Goal: Information Seeking & Learning: Learn about a topic

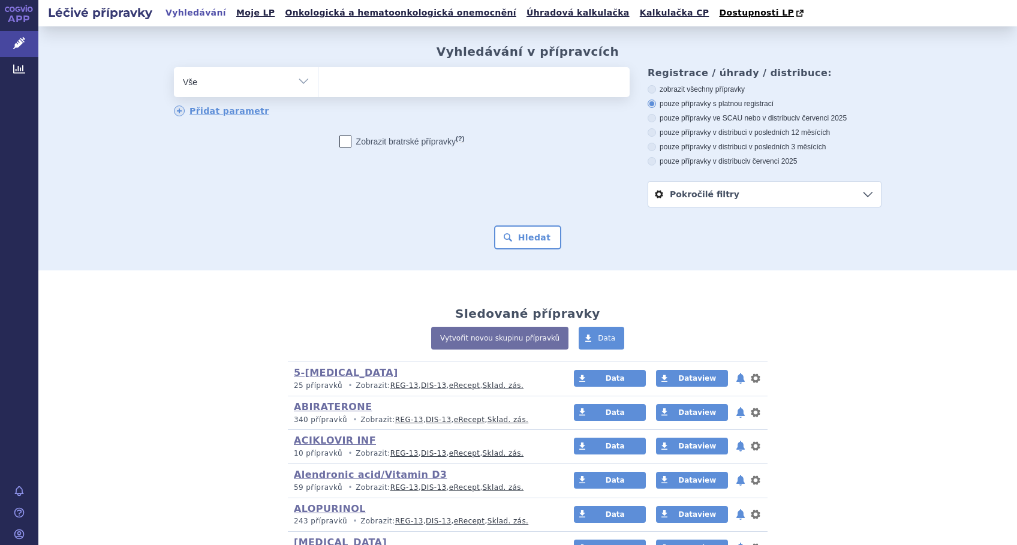
click at [444, 92] on ul at bounding box center [473, 79] width 311 height 25
click at [318, 93] on select at bounding box center [318, 82] width 1 height 30
type input "VA"
type input "VAL"
type input "VALGA"
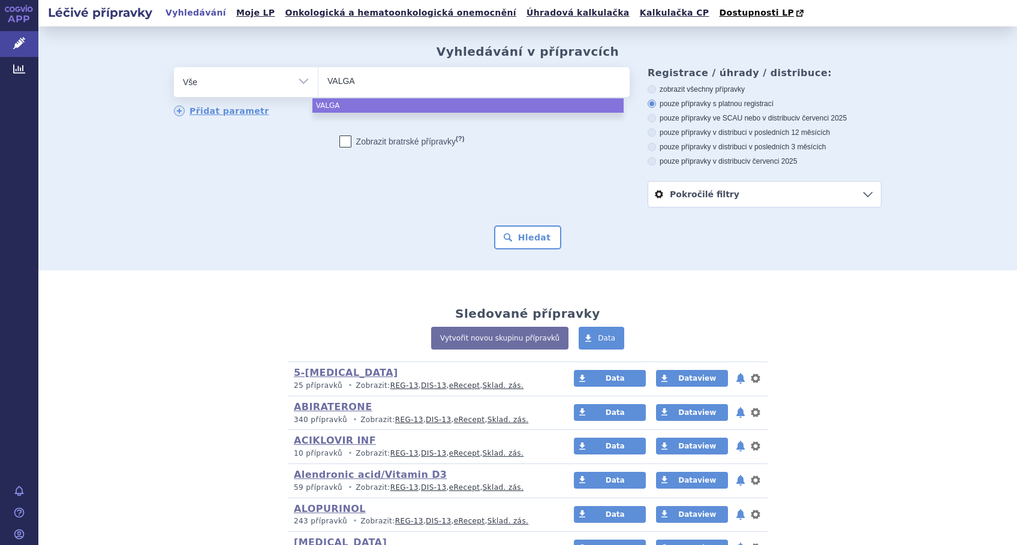
type input "VALGAN"
select select "VALGAN"
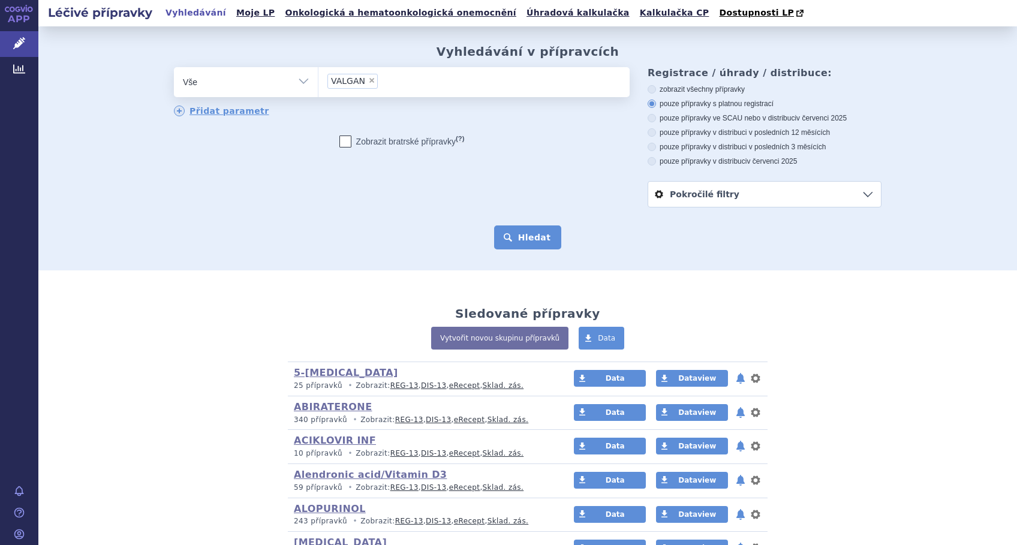
click at [504, 237] on button "Hledat" at bounding box center [528, 237] width 68 height 24
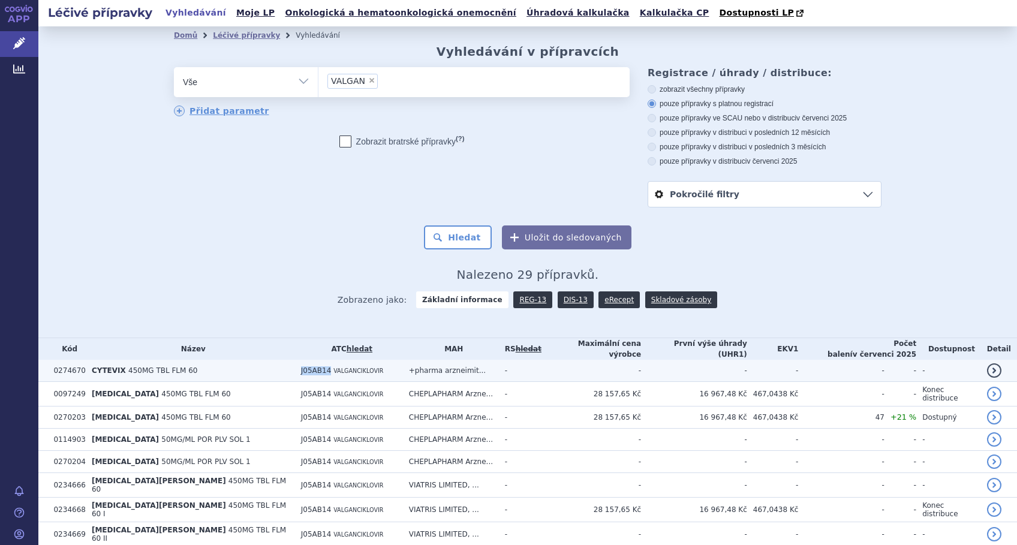
drag, startPoint x: 303, startPoint y: 370, endPoint x: 276, endPoint y: 369, distance: 27.0
click at [295, 369] on td "J05AB14 VALGANCIKLOVIR" at bounding box center [349, 371] width 108 height 22
copy span "J05AB14"
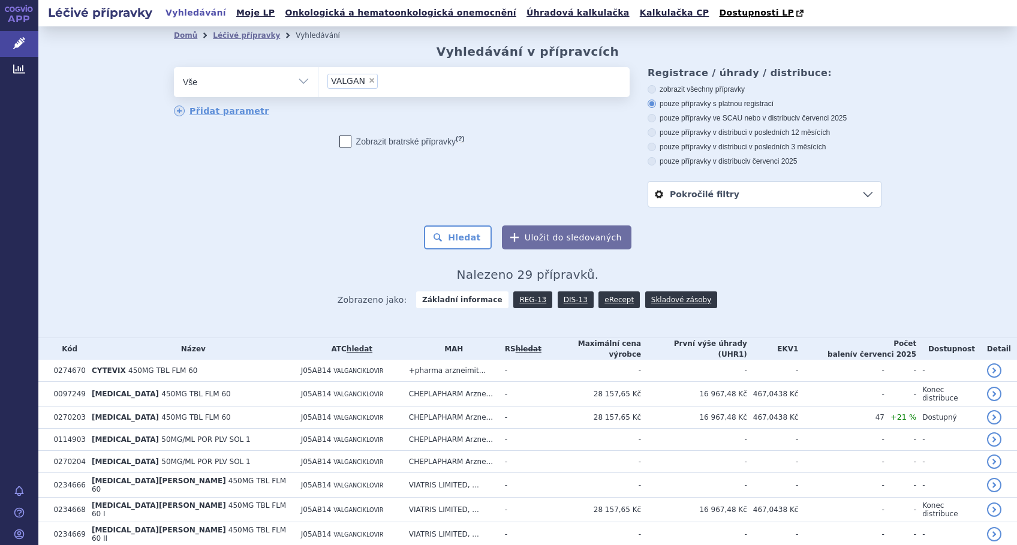
click at [368, 82] on span "×" at bounding box center [371, 80] width 7 height 7
click at [318, 82] on select "VALGAN" at bounding box center [318, 82] width 1 height 30
select select
type input "J05AB14"
select select "J05AB14"
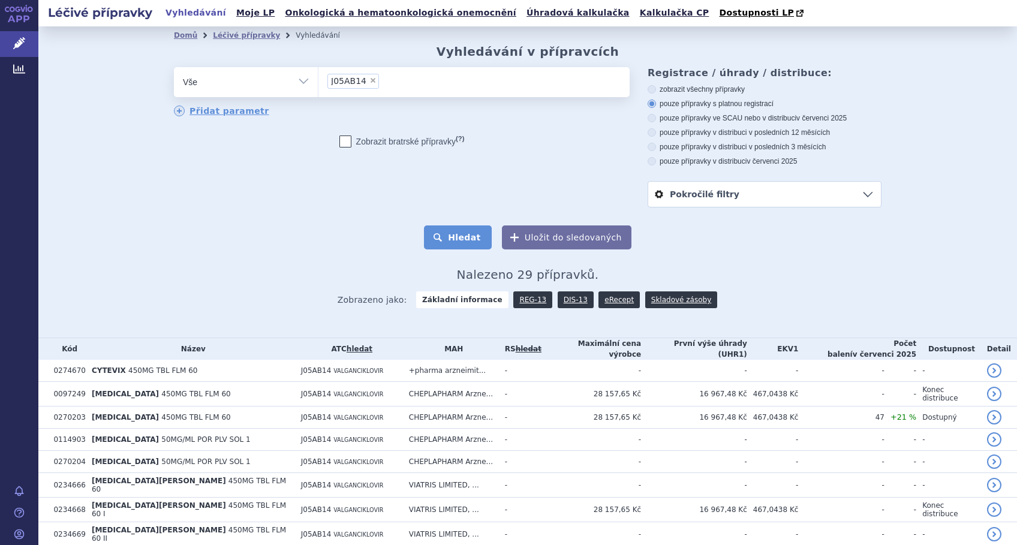
click at [462, 234] on button "Hledat" at bounding box center [458, 237] width 68 height 24
click at [559, 301] on link "DIS-13" at bounding box center [576, 299] width 36 height 17
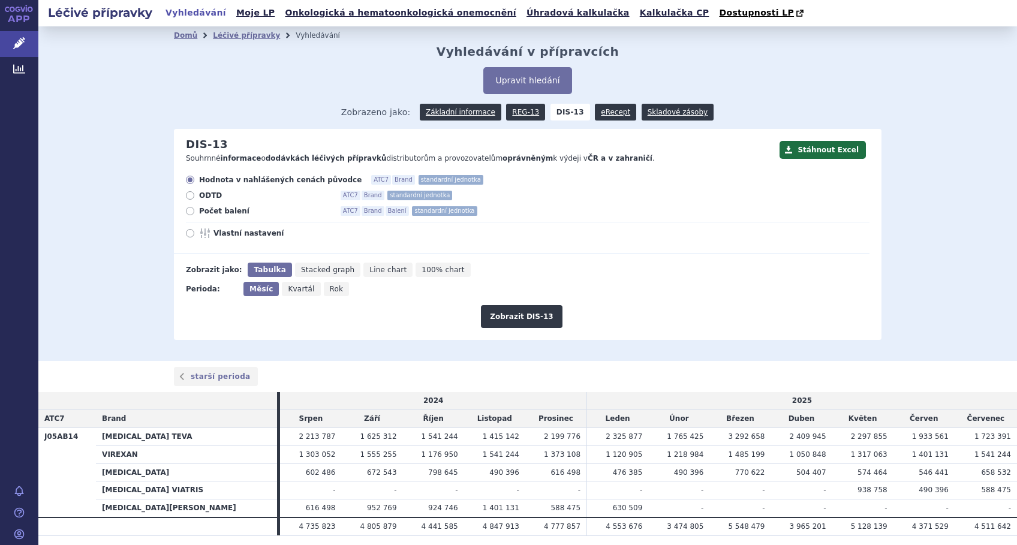
click at [186, 234] on icon at bounding box center [190, 233] width 8 height 8
click at [187, 234] on input "Vlastní nastavení" at bounding box center [191, 235] width 8 height 8
radio input "true"
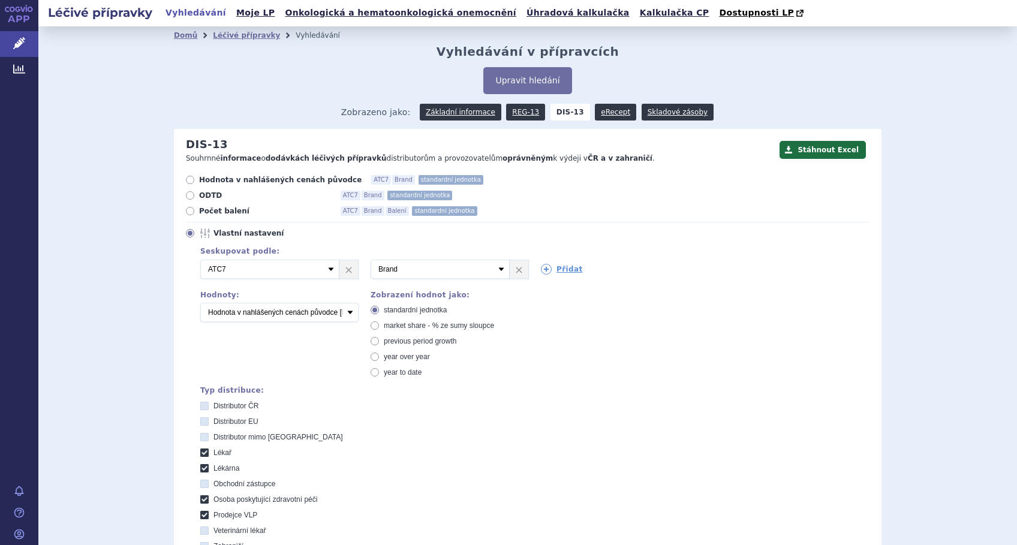
click at [422, 324] on span "market share - % ze sumy sloupce" at bounding box center [439, 325] width 110 height 8
click at [379, 324] on input "market share - % ze sumy sloupce" at bounding box center [376, 327] width 8 height 8
radio input "true"
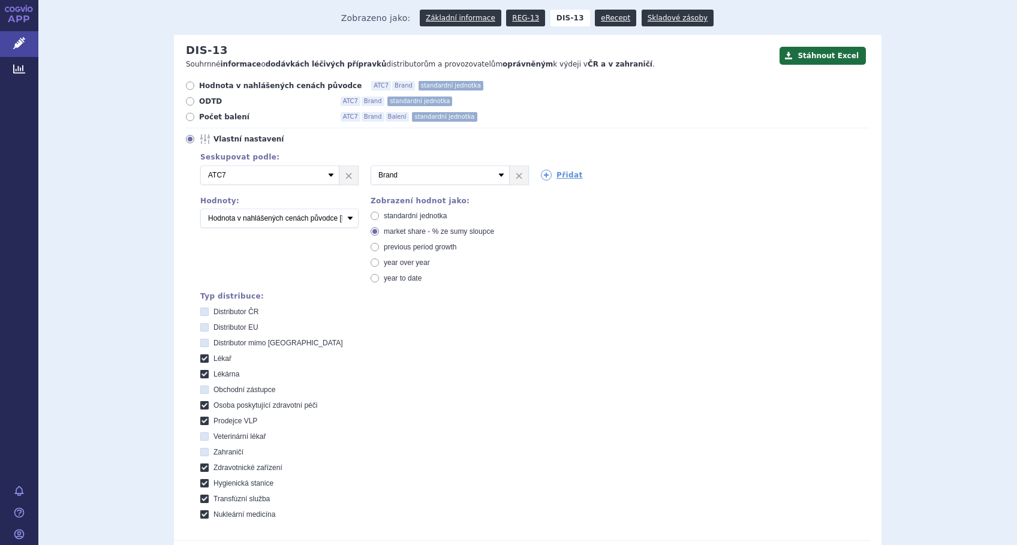
scroll to position [80, 0]
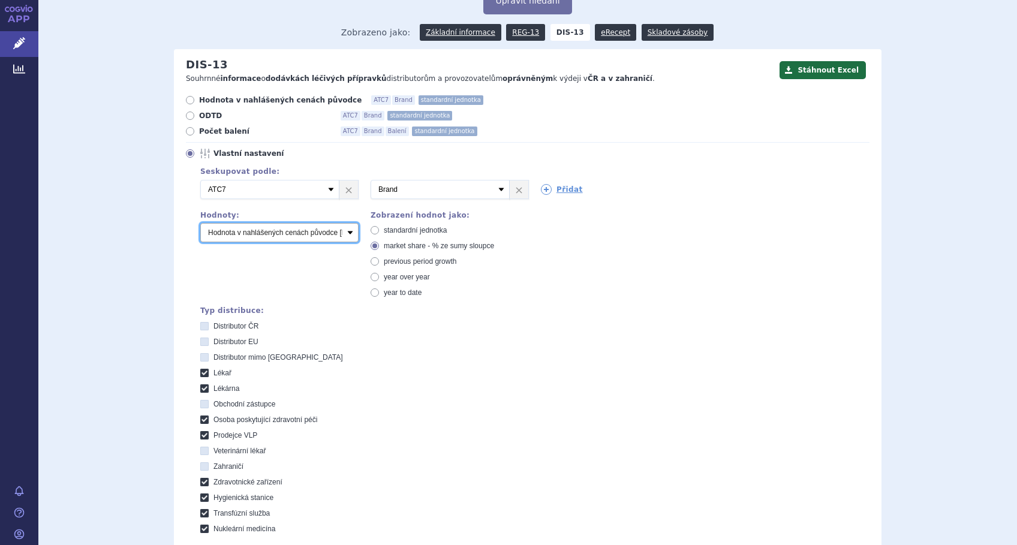
click at [342, 231] on select "Počet balení Hodnota v nahlášených cenách původce [DIS-13] Hodnota v maximálníc…" at bounding box center [279, 232] width 158 height 19
select select "packages"
click at [200, 224] on select "Počet balení Hodnota v nahlášených cenách původce [DIS-13] Hodnota v maximálníc…" at bounding box center [279, 232] width 158 height 19
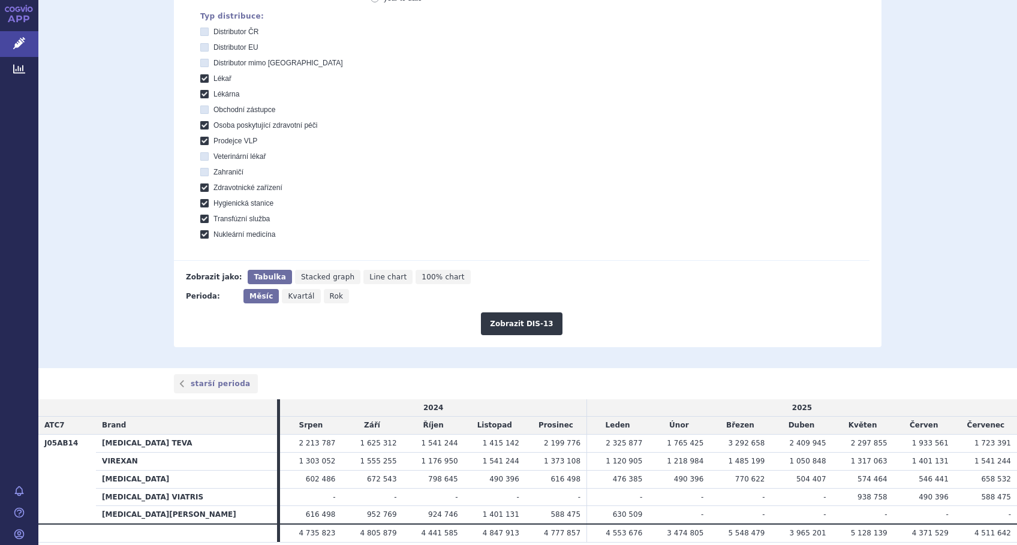
scroll to position [399, 0]
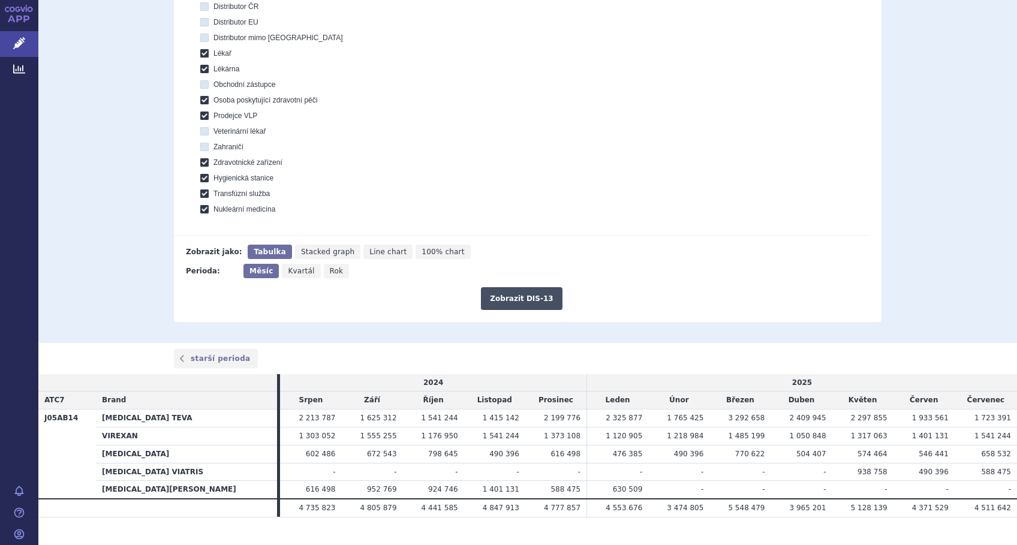
click at [499, 299] on button "Zobrazit DIS-13" at bounding box center [521, 298] width 81 height 23
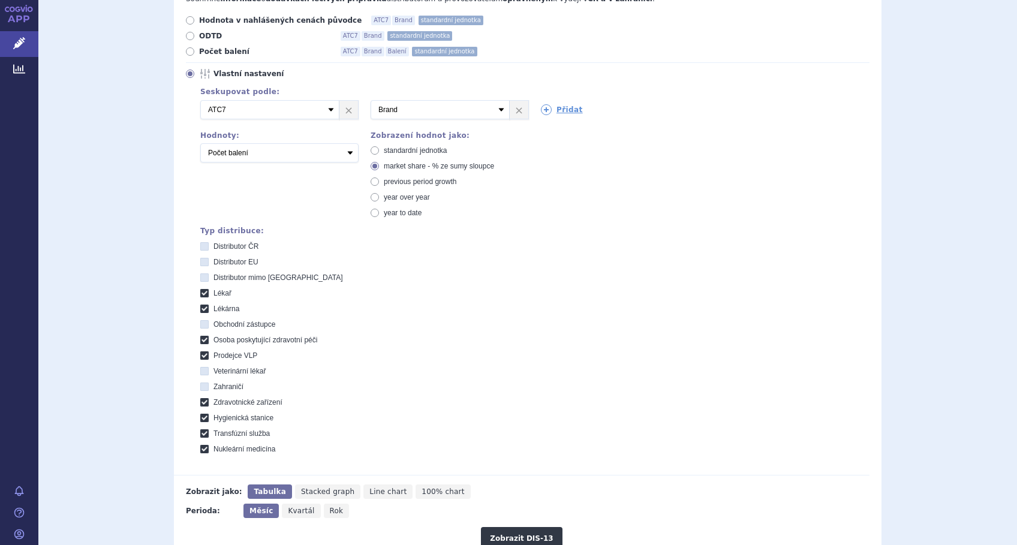
scroll to position [240, 0]
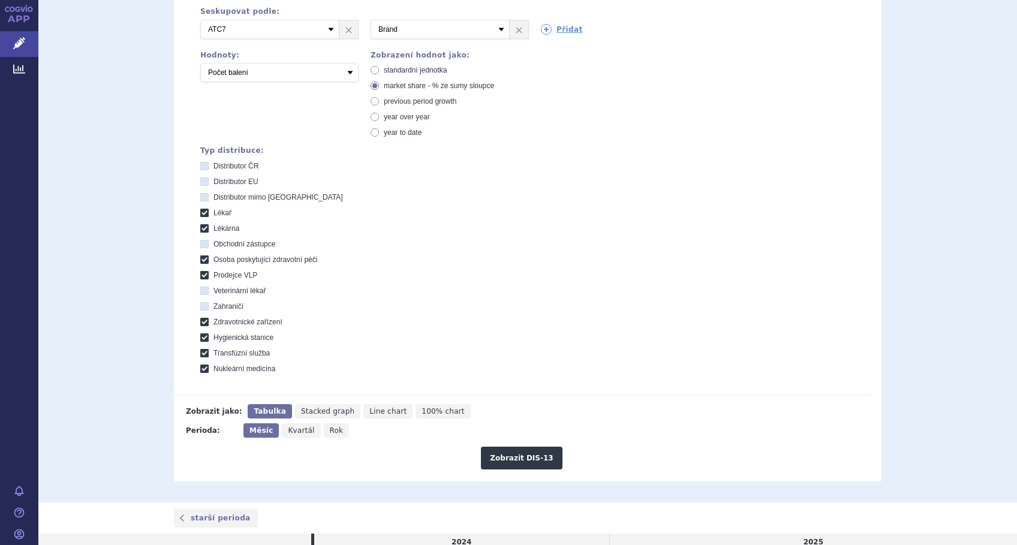
click at [369, 414] on span "Line chart" at bounding box center [387, 411] width 37 height 8
click at [365, 412] on input "Line chart" at bounding box center [367, 408] width 8 height 8
radio input "true"
click at [500, 457] on button "Zobrazit DIS-13" at bounding box center [521, 458] width 81 height 23
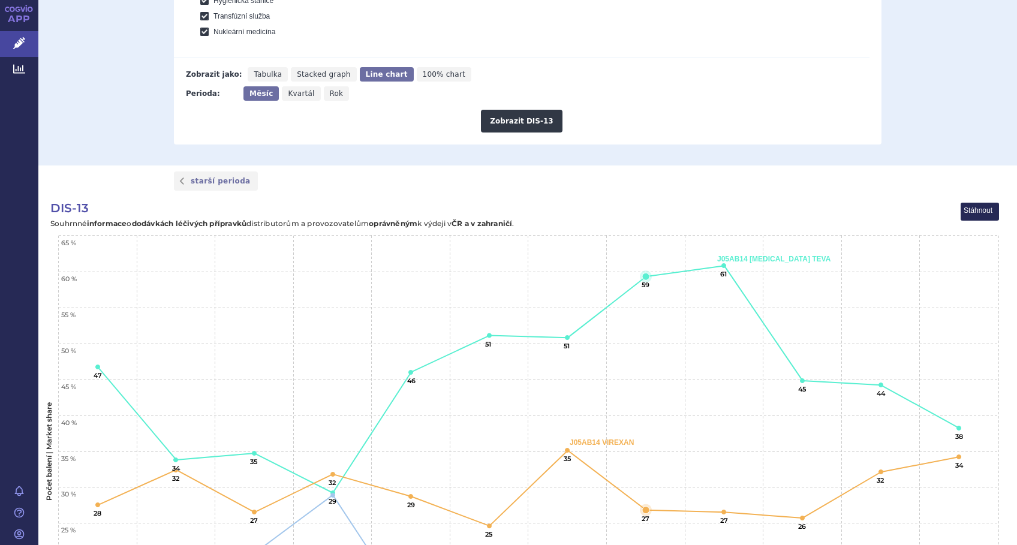
scroll to position [552, 0]
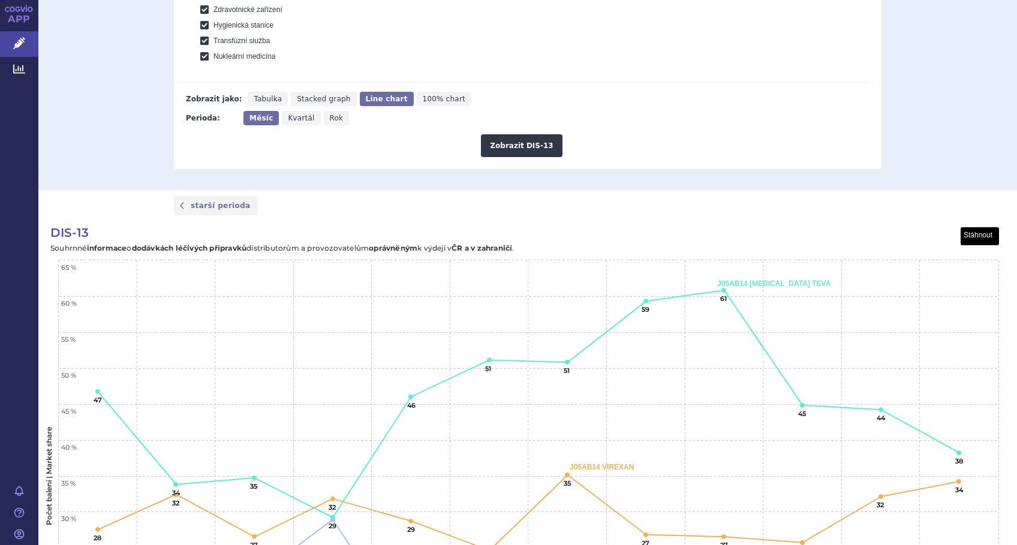
click at [978, 228] on button "View chart menu, DIS-13" at bounding box center [980, 236] width 38 height 17
click at [963, 278] on li "Stáhnout jako JPG" at bounding box center [960, 277] width 75 height 13
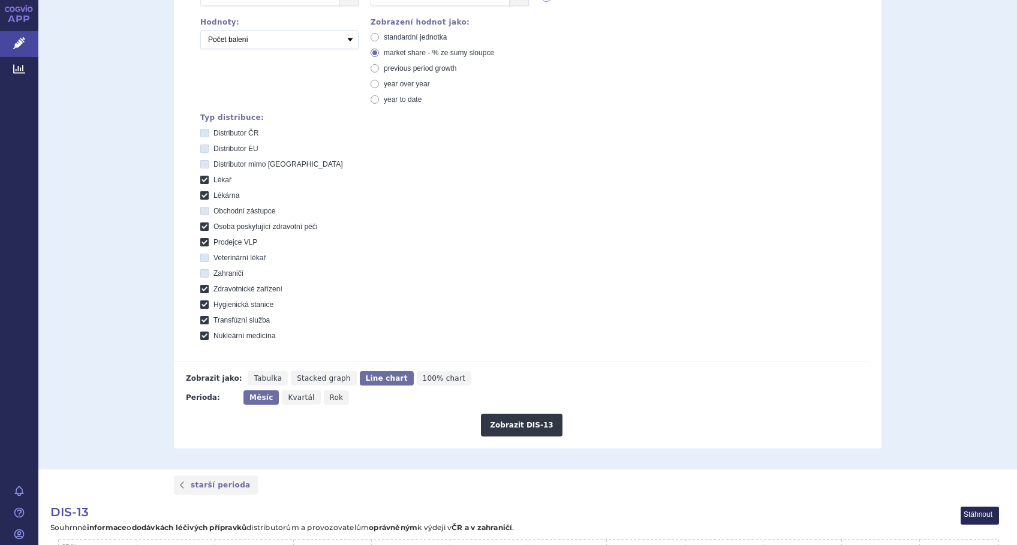
scroll to position [233, 0]
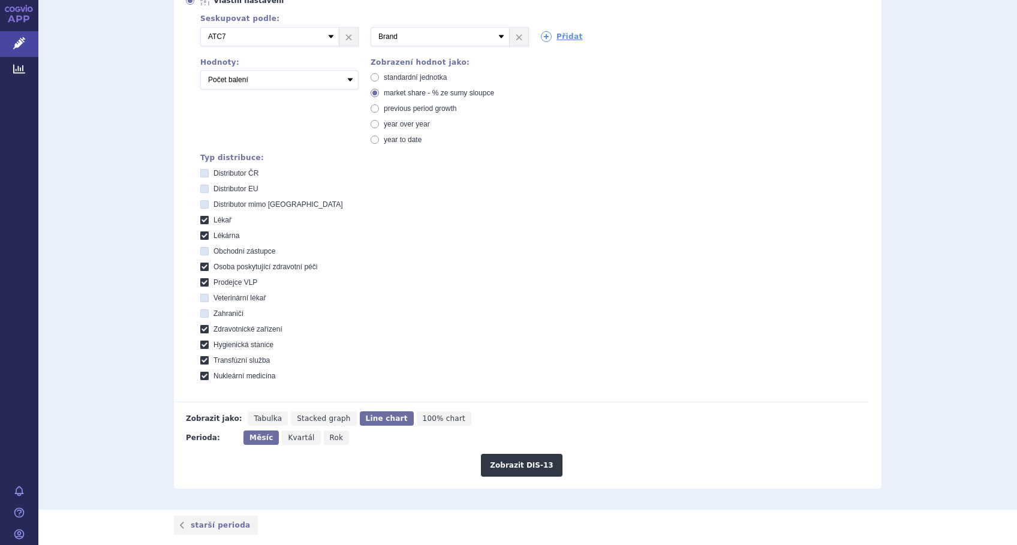
click at [411, 78] on span "standardní jednotka" at bounding box center [415, 77] width 63 height 8
click at [379, 78] on input "standardní jednotka" at bounding box center [376, 79] width 8 height 8
radio input "true"
click at [501, 462] on button "Zobrazit DIS-13" at bounding box center [521, 465] width 81 height 23
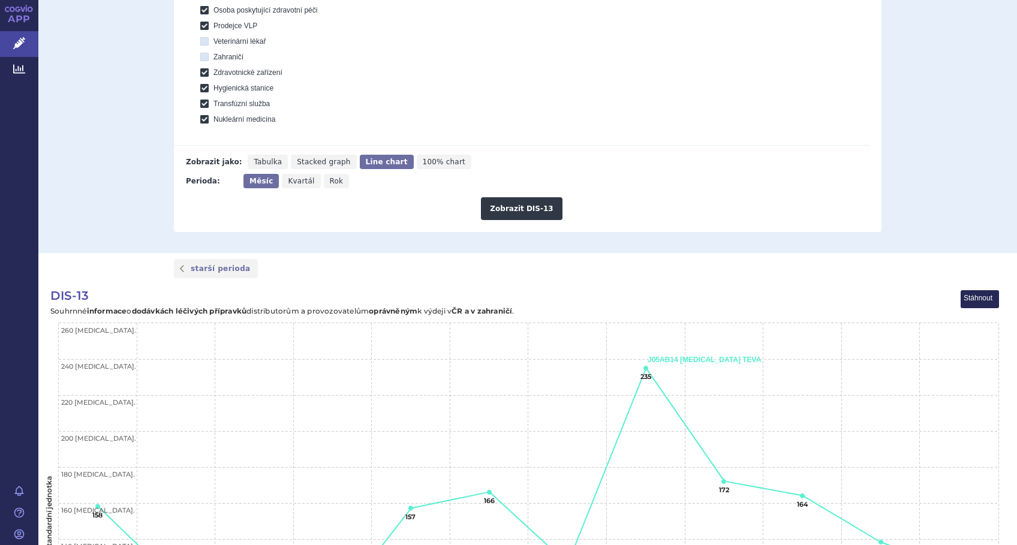
scroll to position [472, 0]
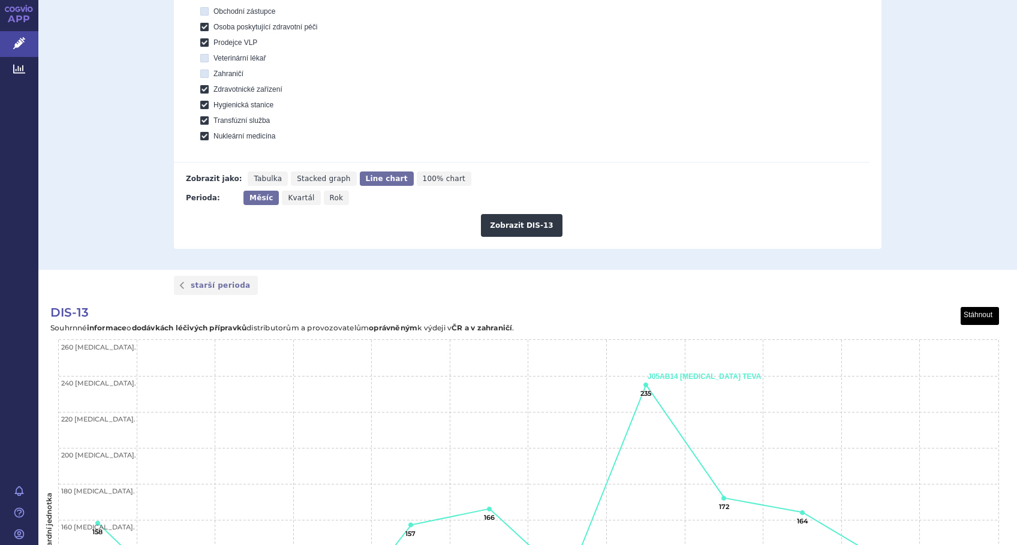
click at [984, 317] on button "View chart menu, DIS-13" at bounding box center [980, 316] width 38 height 17
click at [967, 356] on li "Stáhnout jako JPG" at bounding box center [960, 357] width 75 height 13
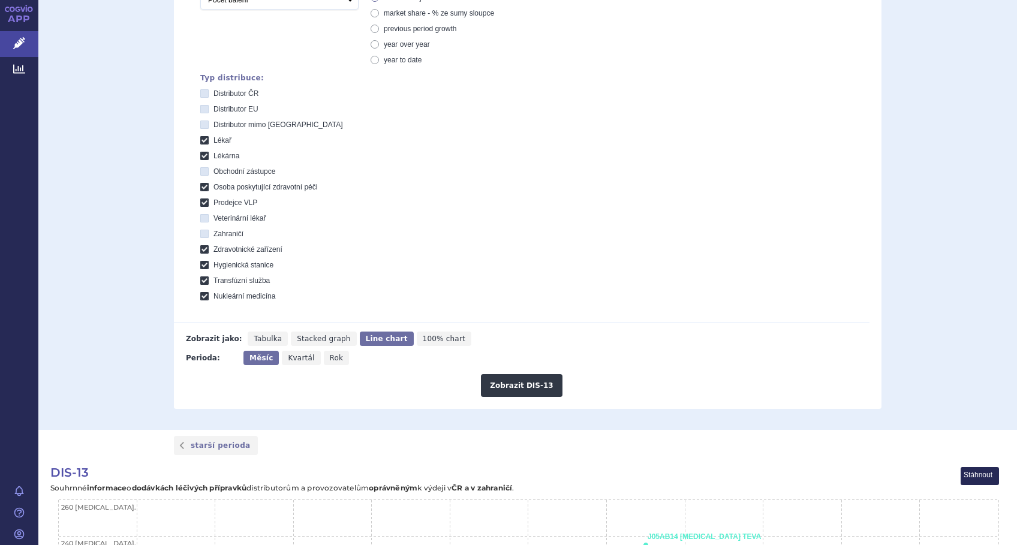
scroll to position [0, 0]
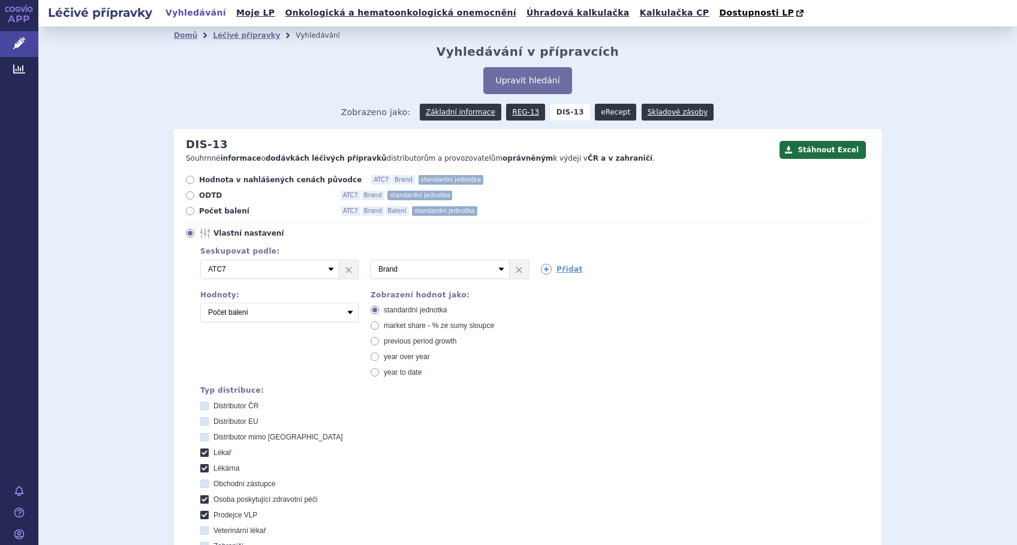
click at [596, 116] on link "eRecept" at bounding box center [615, 112] width 41 height 17
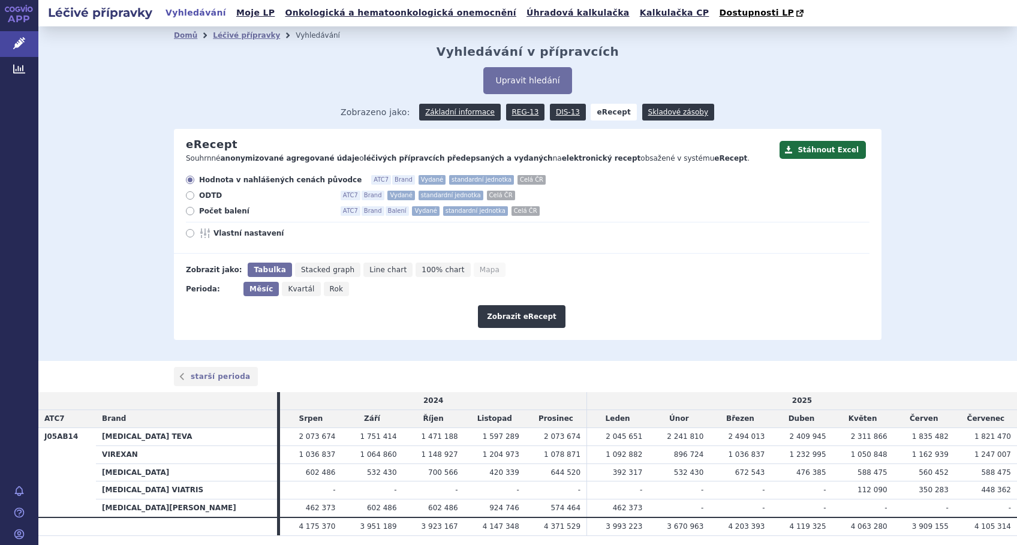
click at [186, 234] on icon at bounding box center [190, 233] width 8 height 8
click at [187, 234] on input "Vlastní nastavení" at bounding box center [191, 235] width 8 height 8
radio input "true"
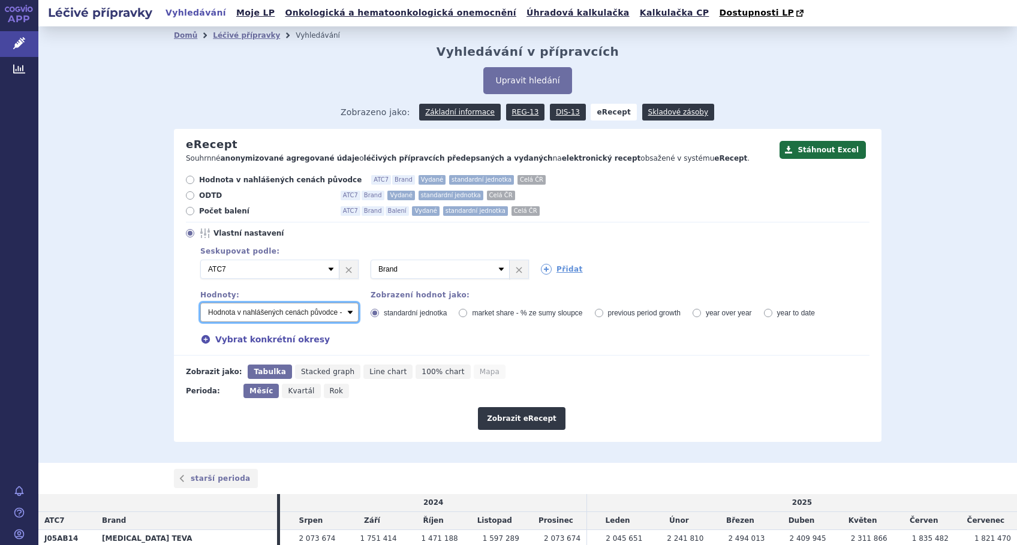
click at [227, 315] on select "Počet balení - vydané Hodnota v nahlášených cenách původce - vydané Hodnota v m…" at bounding box center [279, 312] width 158 height 19
select select "vydanePackages"
click at [200, 303] on select "Počet balení - vydané Hodnota v nahlášených cenách původce - vydané Hodnota v m…" at bounding box center [279, 312] width 158 height 19
click at [541, 269] on icon at bounding box center [546, 269] width 11 height 11
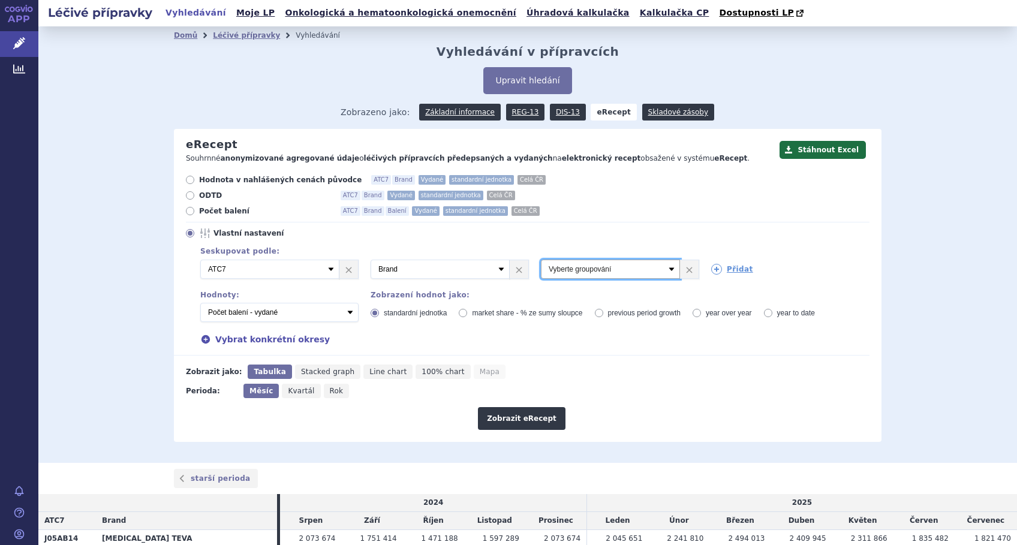
click at [546, 269] on select "Vyberte groupování ATC3 ATC5 ATC7 Brand Balení Síla Forma SÚKL kód MAH VPOIS Re…" at bounding box center [610, 269] width 139 height 19
select select "package"
click at [541, 260] on select "Vyberte groupování ATC3 ATC5 ATC7 Brand Balení Síla Forma SÚKL kód MAH VPOIS Re…" at bounding box center [610, 269] width 139 height 19
click at [517, 417] on button "Zobrazit eRecept" at bounding box center [522, 418] width 88 height 23
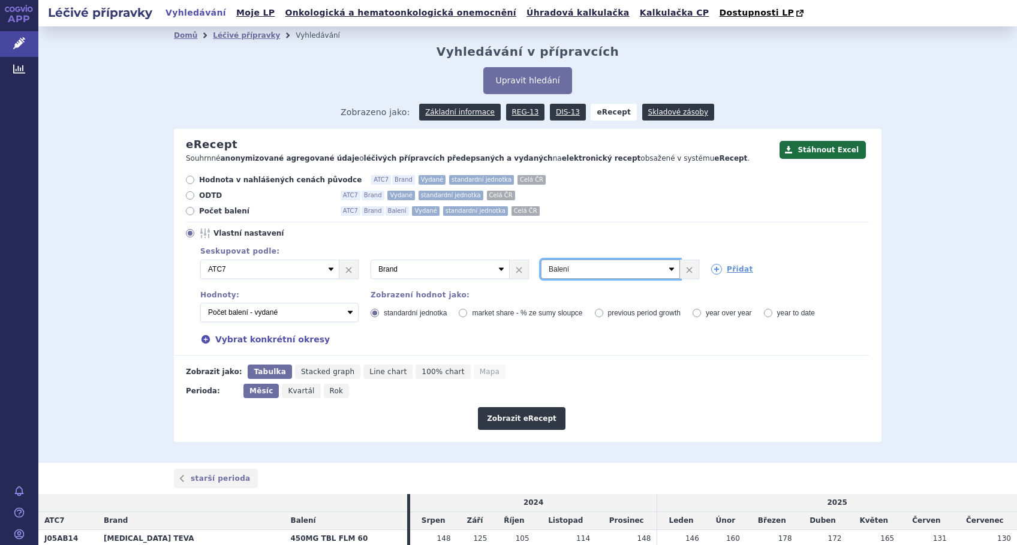
click at [664, 269] on select "Vyberte groupování ATC3 ATC5 ATC7 Brand Balení Síla Forma SÚKL kód MAH VPOIS Re…" at bounding box center [610, 269] width 139 height 19
click at [685, 269] on link "×" at bounding box center [689, 269] width 19 height 18
click at [497, 269] on select "Vyberte groupování ATC3 ATC5 ATC7 Brand Balení Síla Forma SÚKL kód MAH VPOIS Re…" at bounding box center [439, 269] width 139 height 19
click at [370, 260] on select "Vyberte groupování ATC3 ATC5 ATC7 Brand Balení Síla Forma SÚKL kód MAH VPOIS Re…" at bounding box center [439, 269] width 139 height 19
click at [541, 269] on icon at bounding box center [546, 269] width 11 height 11
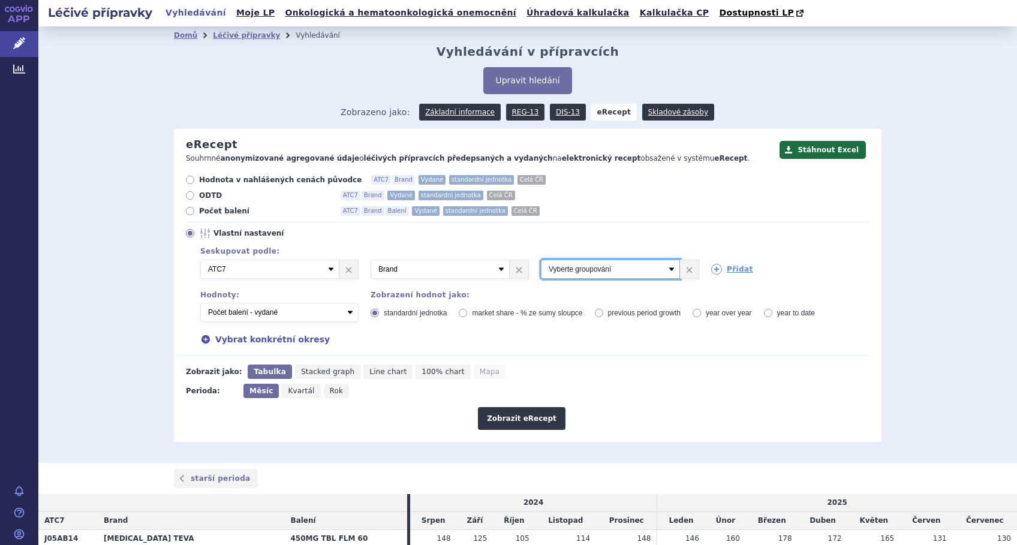
click at [547, 268] on select "Vyberte groupování ATC3 ATC5 ATC7 Brand Balení Síla Forma SÚKL kód MAH VPOIS Re…" at bounding box center [610, 269] width 139 height 19
select select "districtName"
click at [541, 260] on select "Vyberte groupování ATC3 ATC5 ATC7 Brand Balení Síla Forma SÚKL kód MAH VPOIS Re…" at bounding box center [610, 269] width 139 height 19
click at [501, 417] on button "Zobrazit eRecept" at bounding box center [522, 418] width 88 height 23
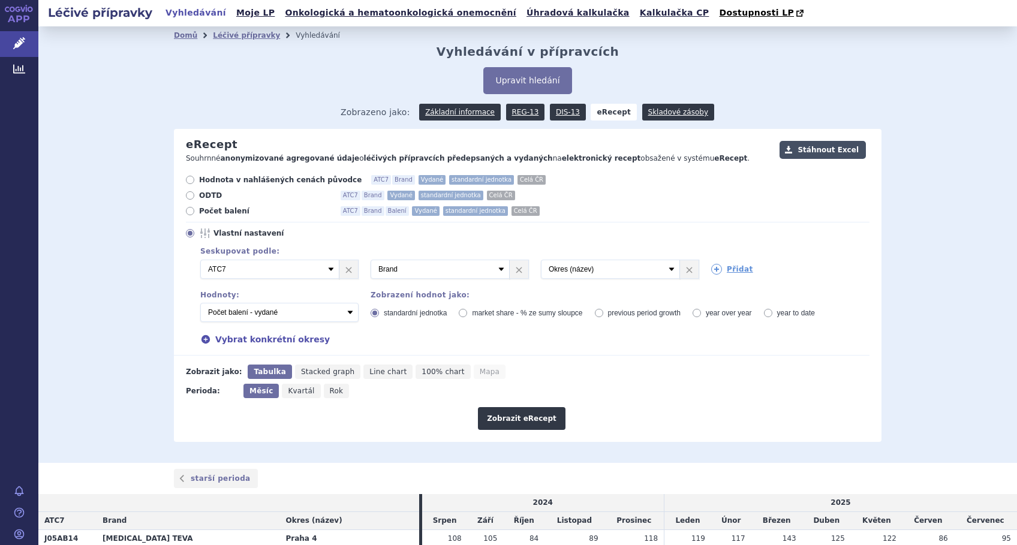
click at [825, 149] on button "Stáhnout Excel" at bounding box center [822, 150] width 86 height 18
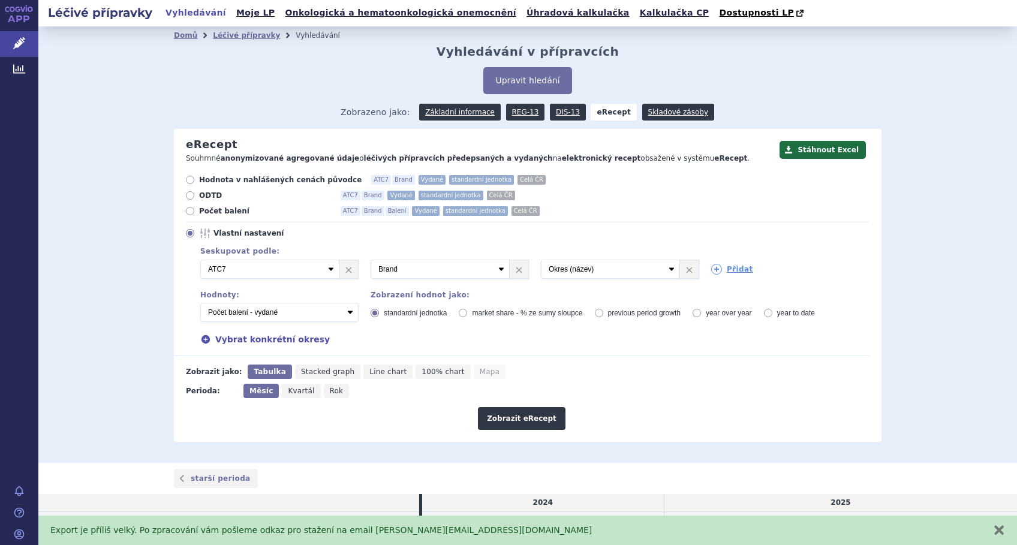
click at [936, 363] on div "Domů Léčivé přípravky Vyhledávání Vyhledávání v přípravcích Upravit hledání ods…" at bounding box center [527, 244] width 978 height 436
click at [347, 312] on select "Počet balení - vydané Hodnota v nahlášených cenách původce - vydané Hodnota v m…" at bounding box center [279, 312] width 158 height 19
select select "predepsanePackages"
click at [200, 303] on select "Počet balení - vydané Hodnota v nahlášených cenách původce - vydané Hodnota v m…" at bounding box center [279, 312] width 158 height 19
click at [524, 417] on button "Zobrazit eRecept" at bounding box center [522, 418] width 88 height 23
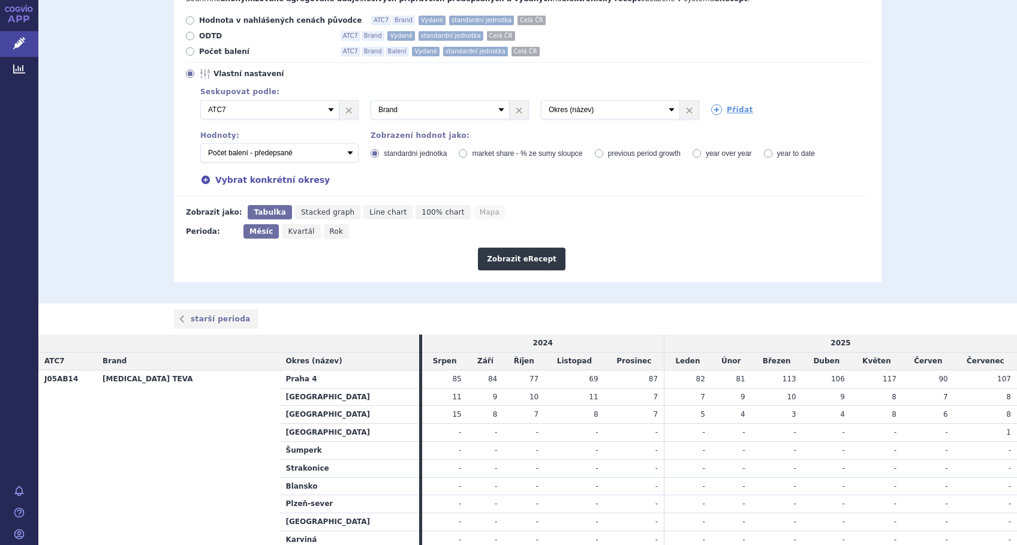
scroll to position [80, 0]
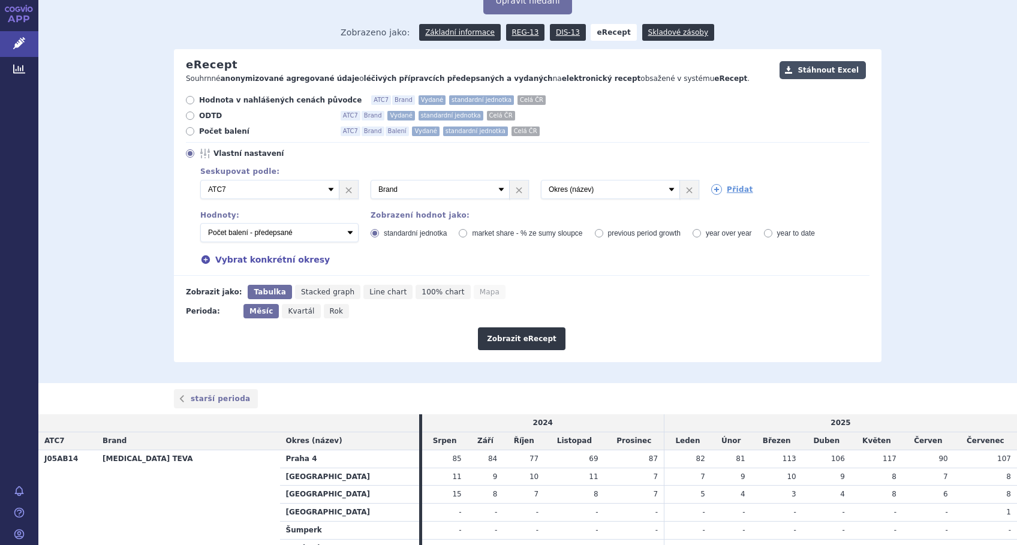
click at [823, 72] on button "Stáhnout Excel" at bounding box center [822, 70] width 86 height 18
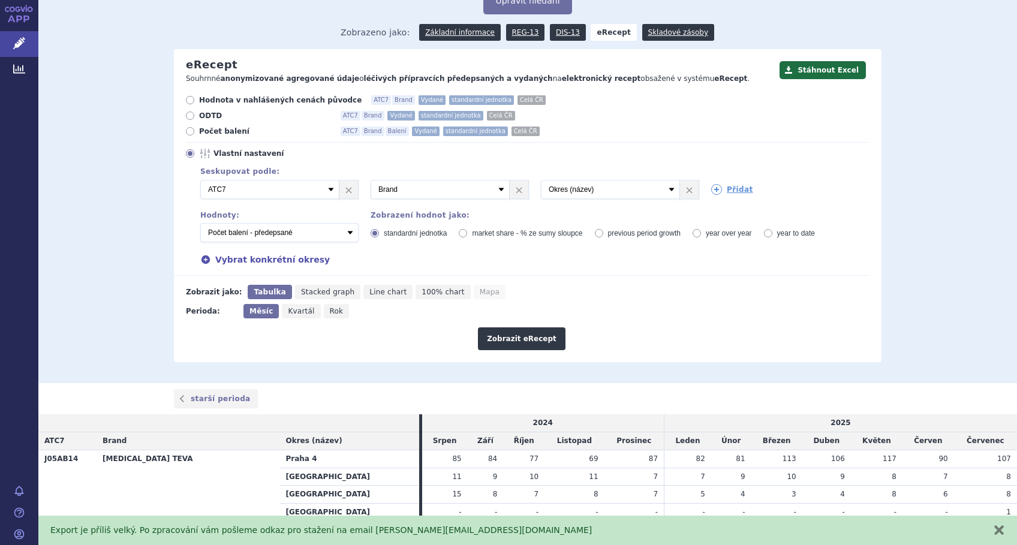
click at [111, 287] on div "Domů Léčivé přípravky Vyhledávání Vyhledávání v přípravcích Upravit hledání ods…" at bounding box center [527, 165] width 978 height 436
click at [19, 18] on link "APP" at bounding box center [19, 15] width 38 height 31
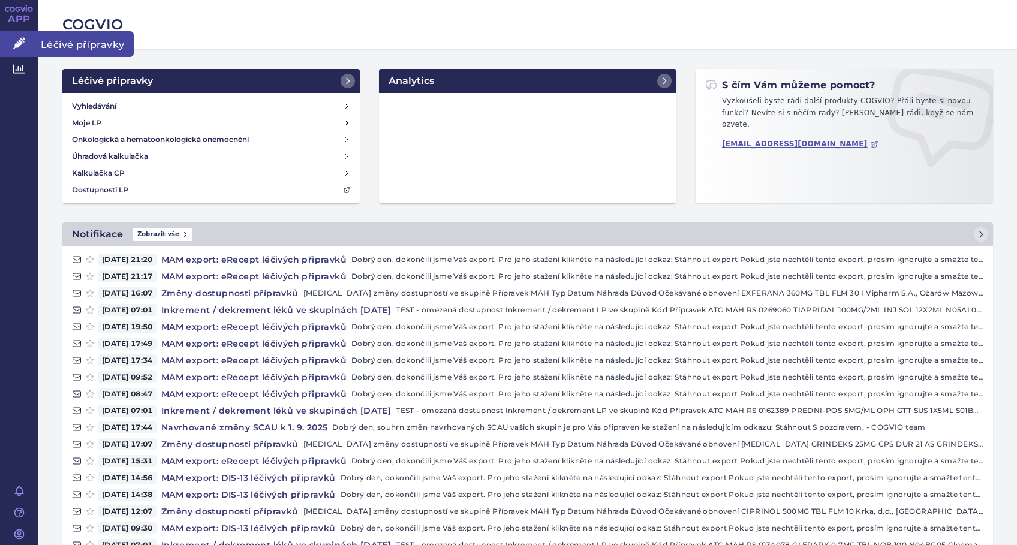
click at [20, 37] on link "Léčivé přípravky" at bounding box center [19, 43] width 38 height 25
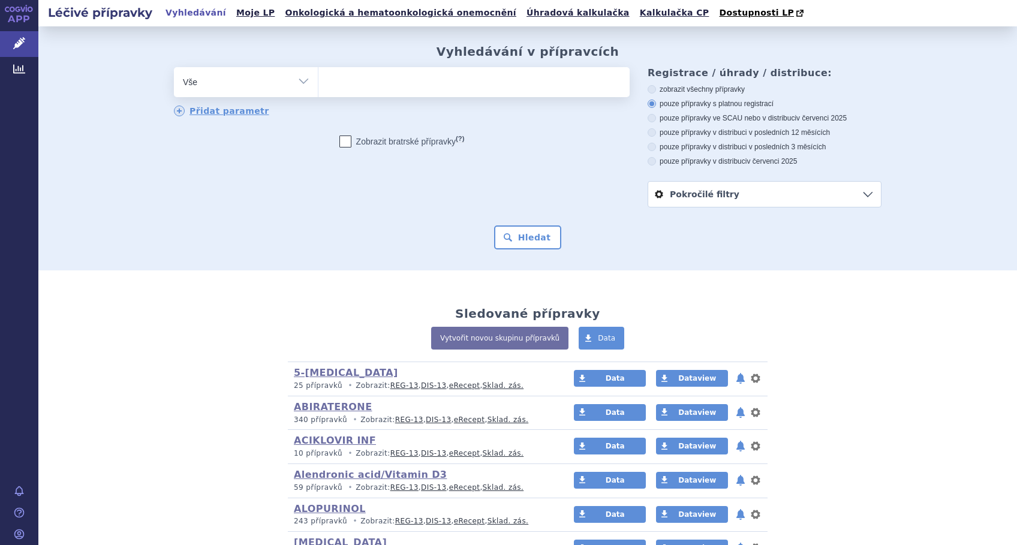
click at [345, 85] on ul at bounding box center [473, 79] width 311 height 25
click at [318, 85] on select at bounding box center [318, 82] width 1 height 30
type input "mi"
type input "mito"
type input "mitomy"
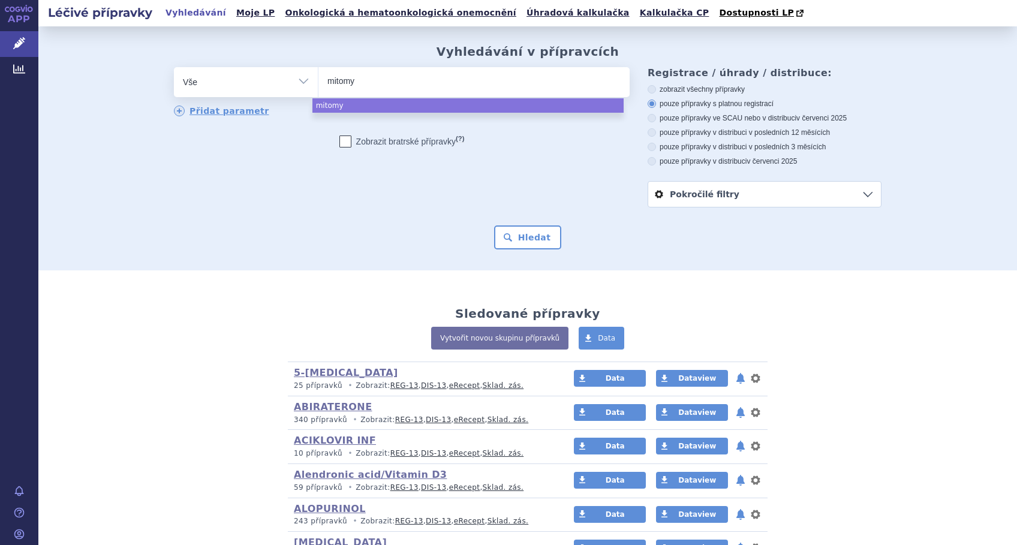
type input "mitomyc"
type input "mitomyci"
type input "mitomycin"
select select "mitomycin"
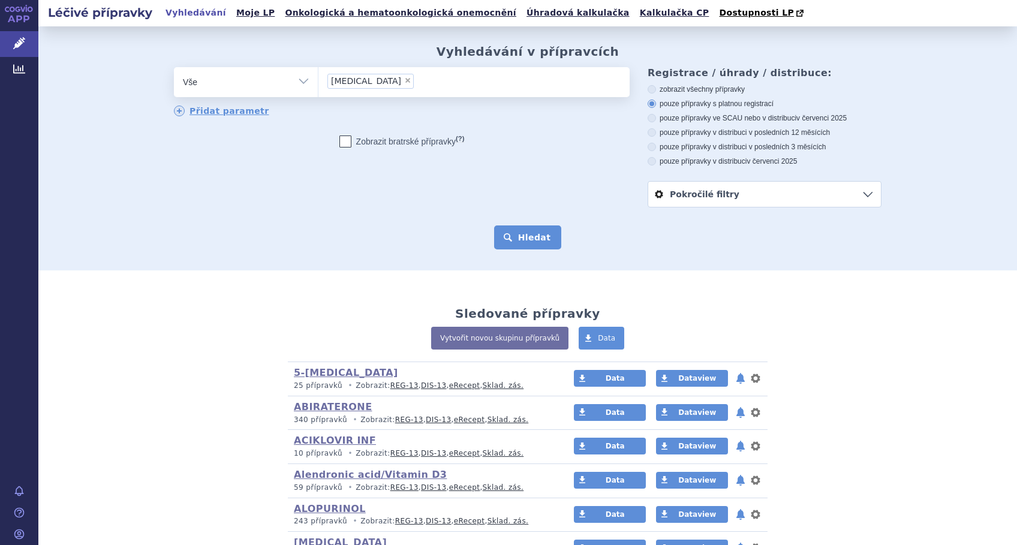
click at [518, 237] on button "Hledat" at bounding box center [528, 237] width 68 height 24
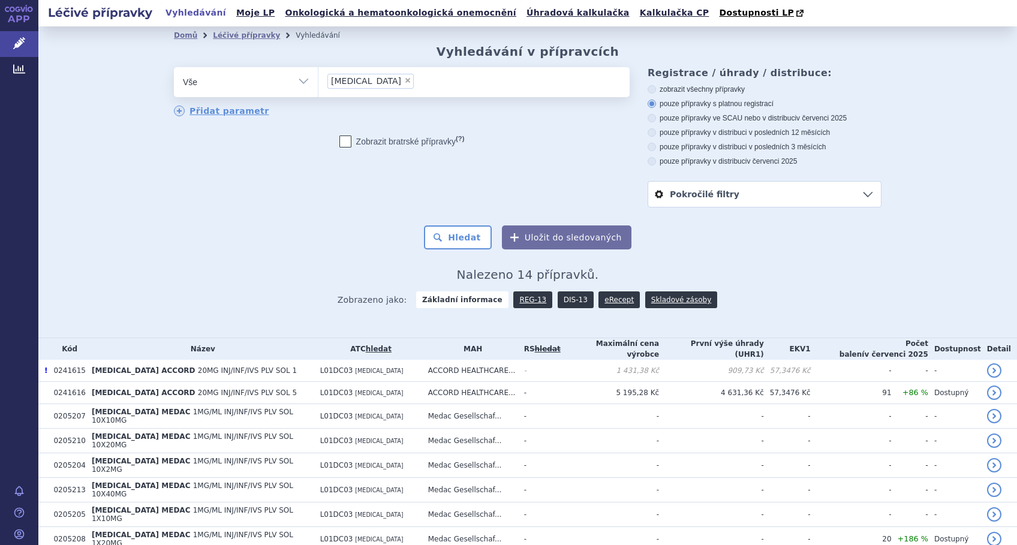
click at [562, 300] on link "DIS-13" at bounding box center [576, 299] width 36 height 17
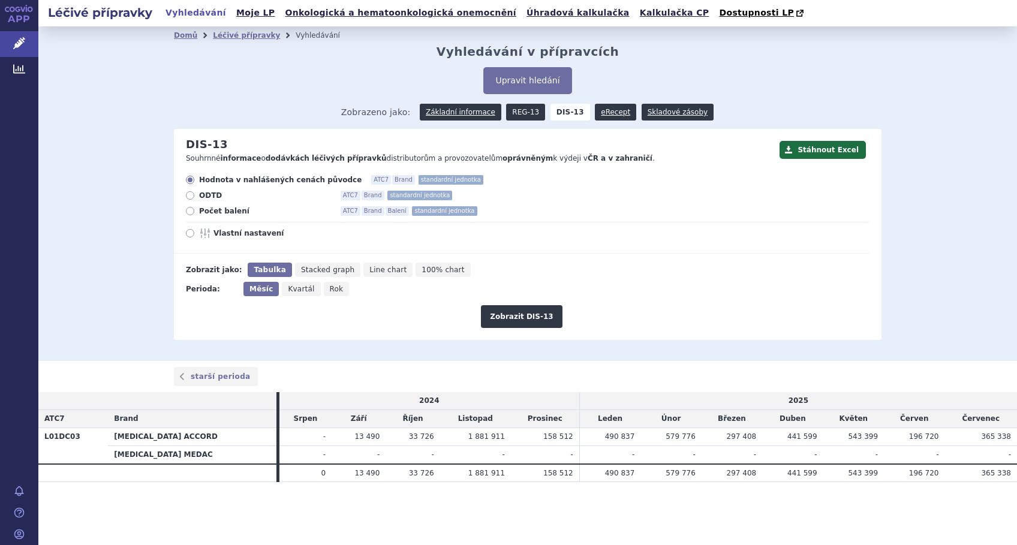
click at [519, 112] on link "REG-13" at bounding box center [525, 112] width 39 height 17
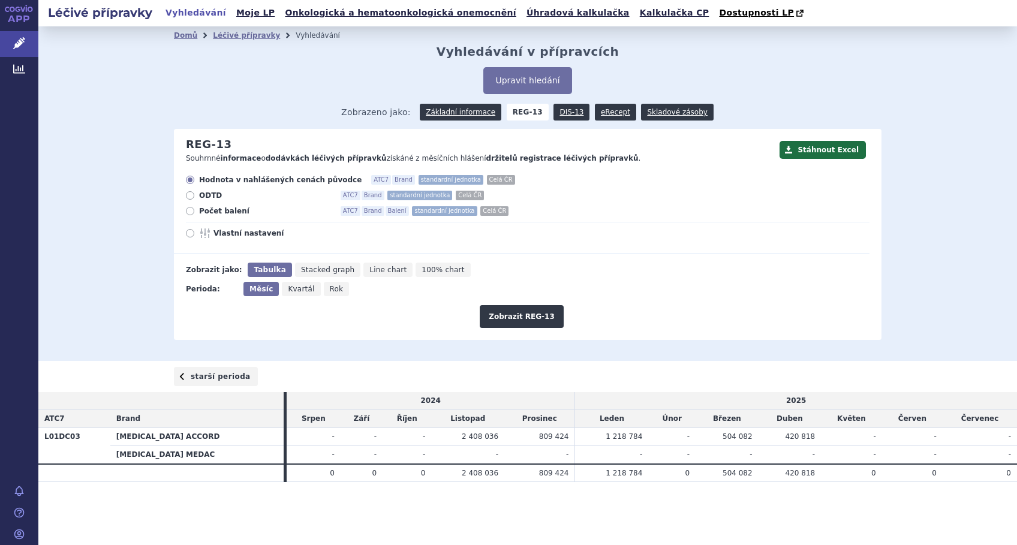
click at [225, 381] on link "starší perioda" at bounding box center [216, 376] width 84 height 19
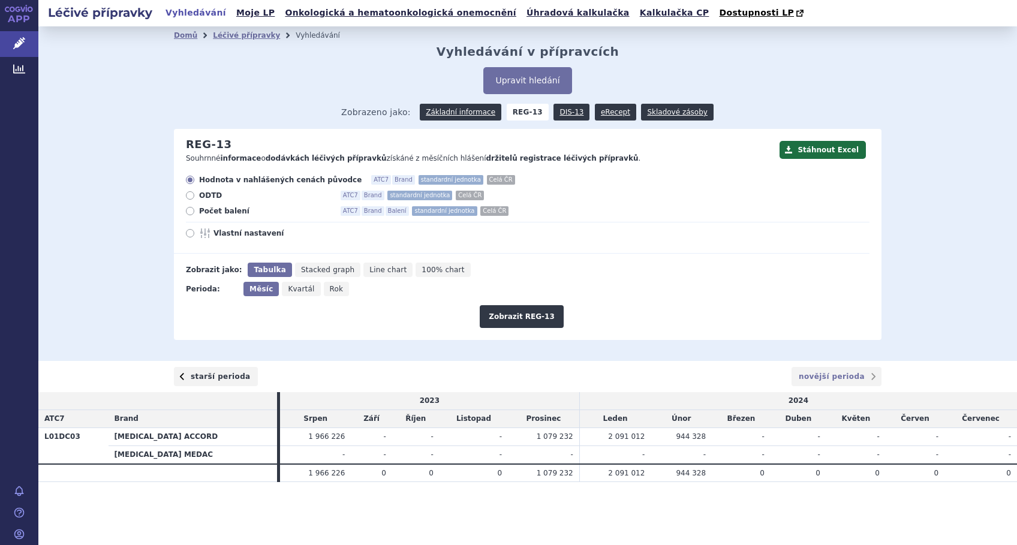
click at [225, 381] on link "starší perioda" at bounding box center [216, 376] width 84 height 19
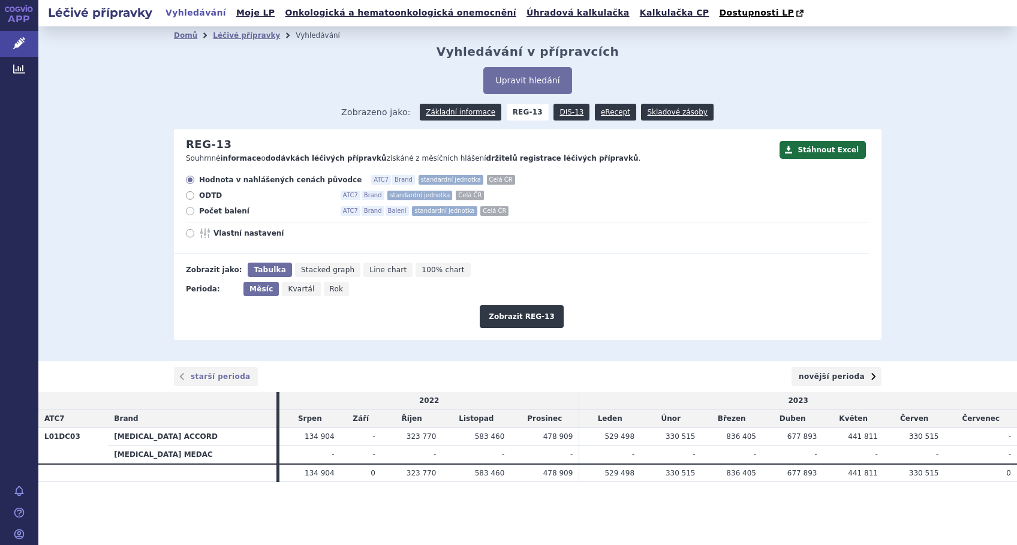
click at [849, 379] on link "novější perioda" at bounding box center [836, 376] width 90 height 19
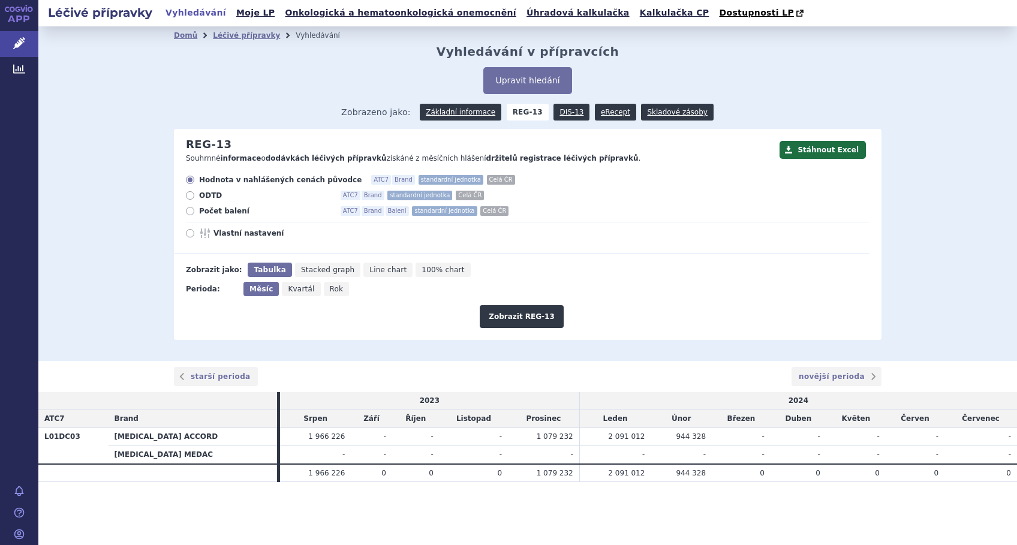
click at [849, 379] on link "novější perioda" at bounding box center [836, 376] width 90 height 19
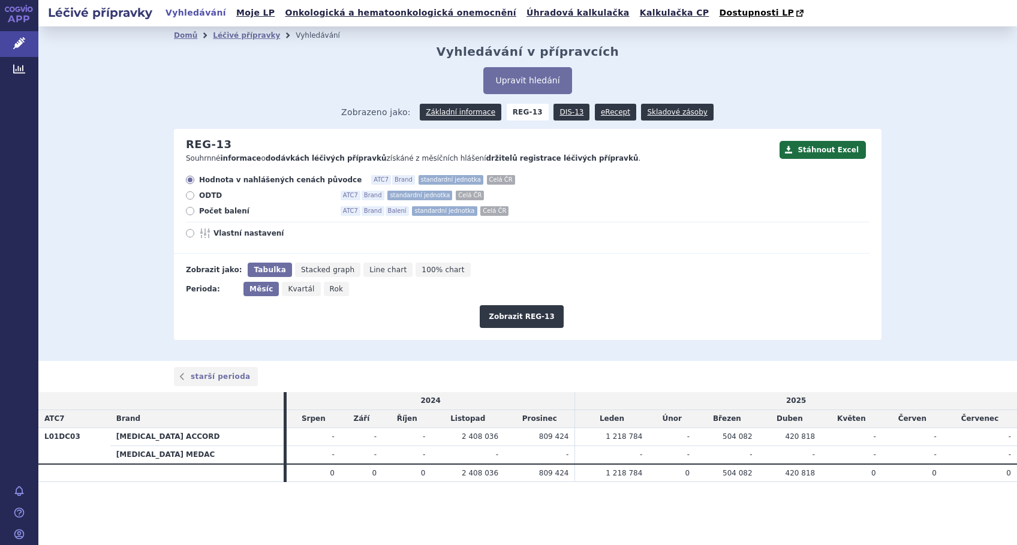
click at [188, 212] on icon at bounding box center [190, 211] width 8 height 8
click at [188, 212] on input "Počet balení ATC7 Brand Balení standardní jednotka Celá ČR" at bounding box center [191, 213] width 8 height 8
radio input "true"
click at [517, 318] on button "Zobrazit REG-13" at bounding box center [522, 316] width 84 height 23
click at [21, 40] on icon at bounding box center [19, 43] width 12 height 12
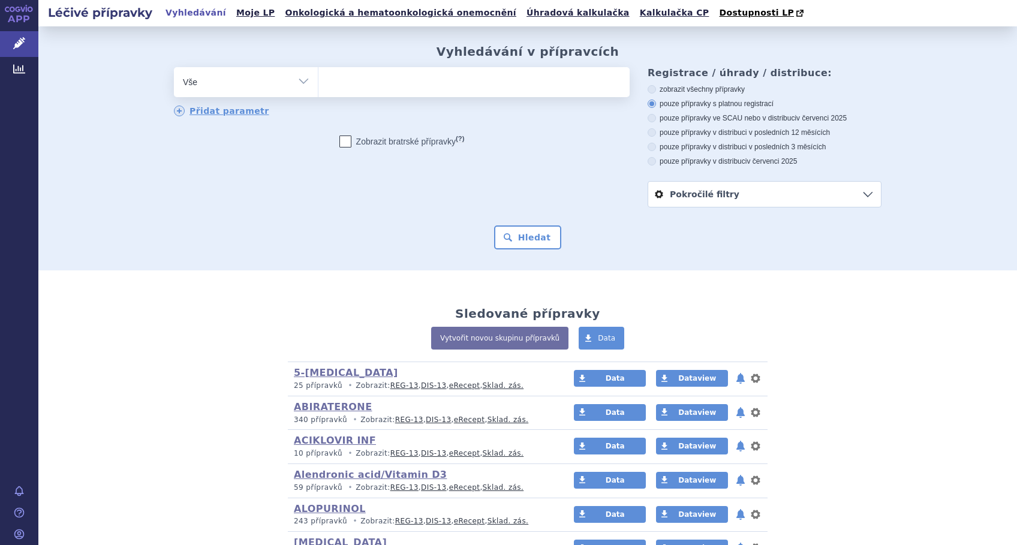
click at [379, 84] on ul at bounding box center [473, 79] width 311 height 25
click at [318, 84] on select at bounding box center [318, 82] width 1 height 30
type input "va"
type input "van"
type input "vanc"
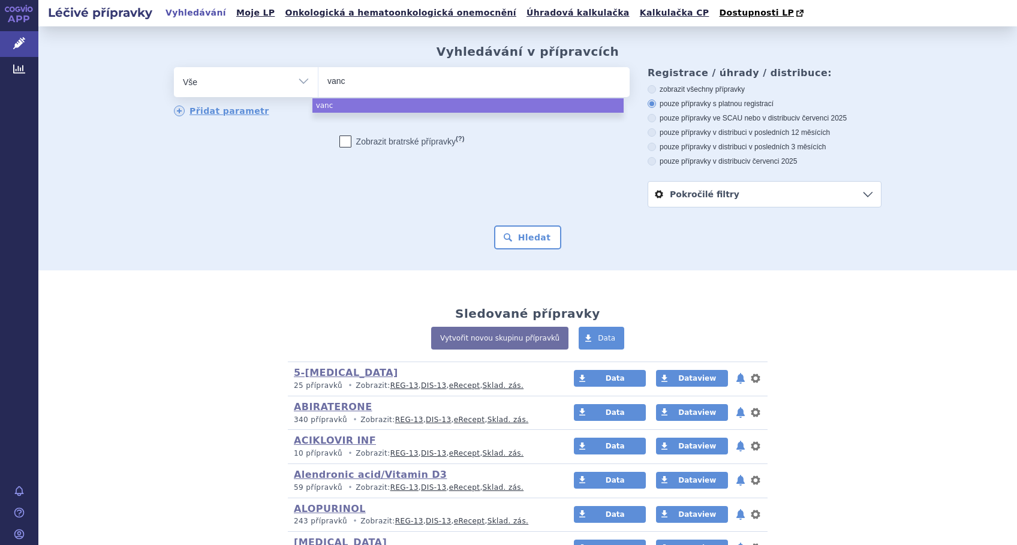
type input "vanco"
type input "vancom"
type input "vancomi"
type input "vancom"
type input "vancomy"
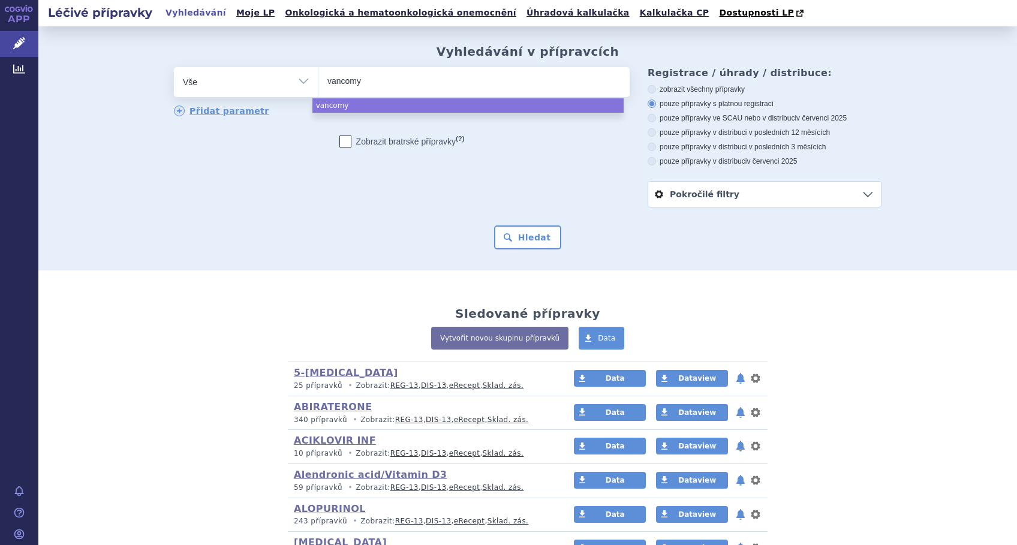
type input "vancomyc"
type input "[MEDICAL_DATA]"
select select "[MEDICAL_DATA]"
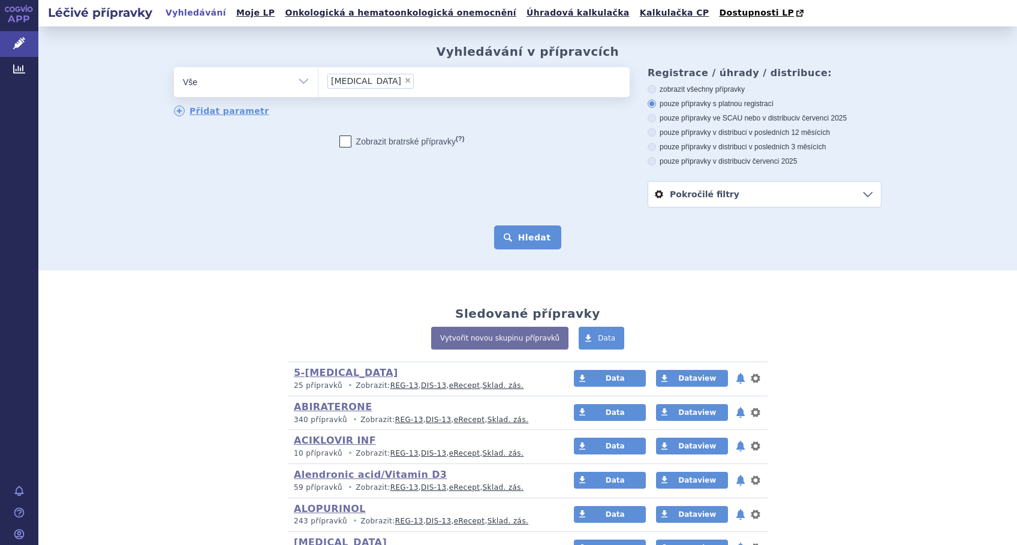
click at [543, 238] on button "Hledat" at bounding box center [528, 237] width 68 height 24
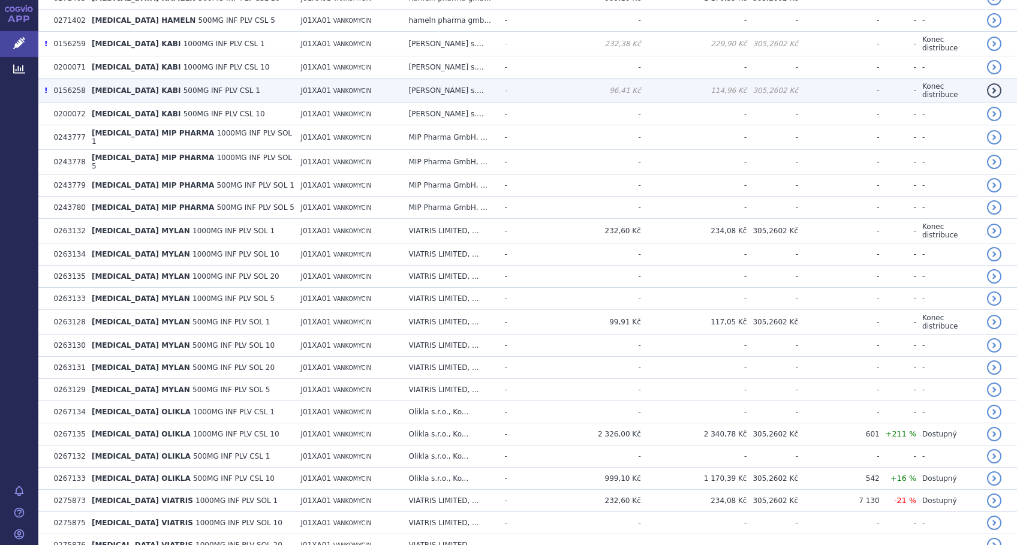
scroll to position [80, 0]
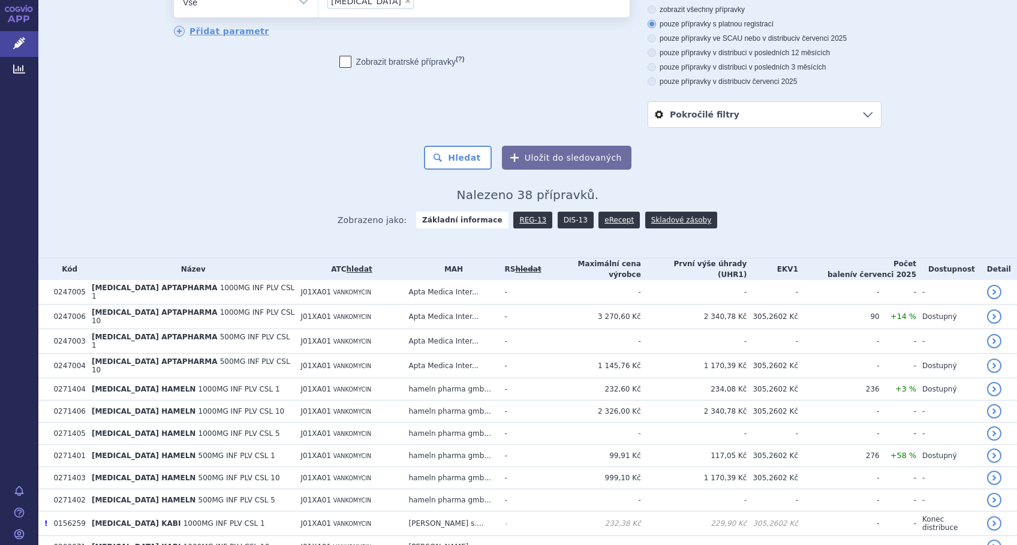
click at [564, 217] on link "DIS-13" at bounding box center [576, 220] width 36 height 17
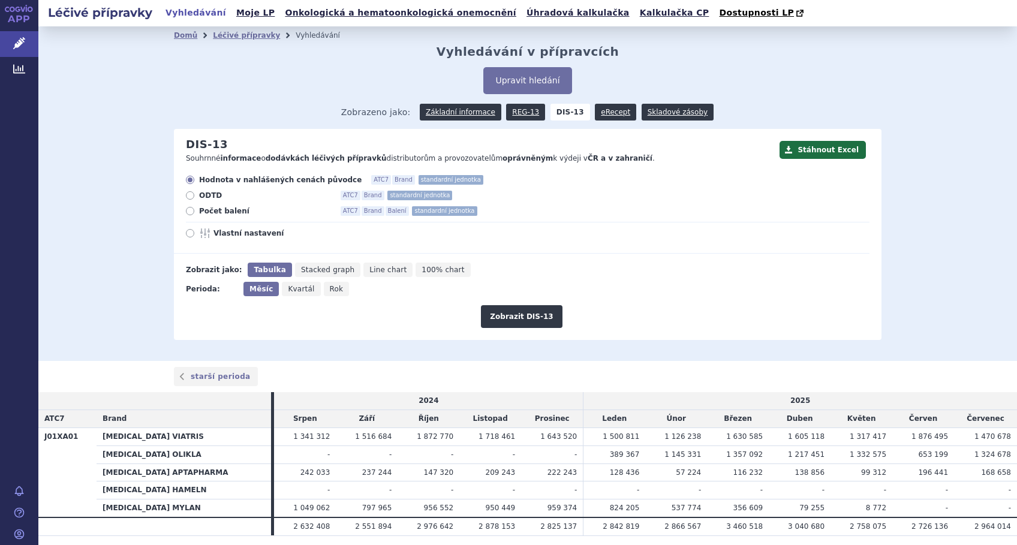
click at [213, 231] on span "Vlastní nastavení" at bounding box center [279, 233] width 132 height 10
click at [195, 231] on input "Vlastní nastavení" at bounding box center [191, 235] width 8 height 8
radio input "true"
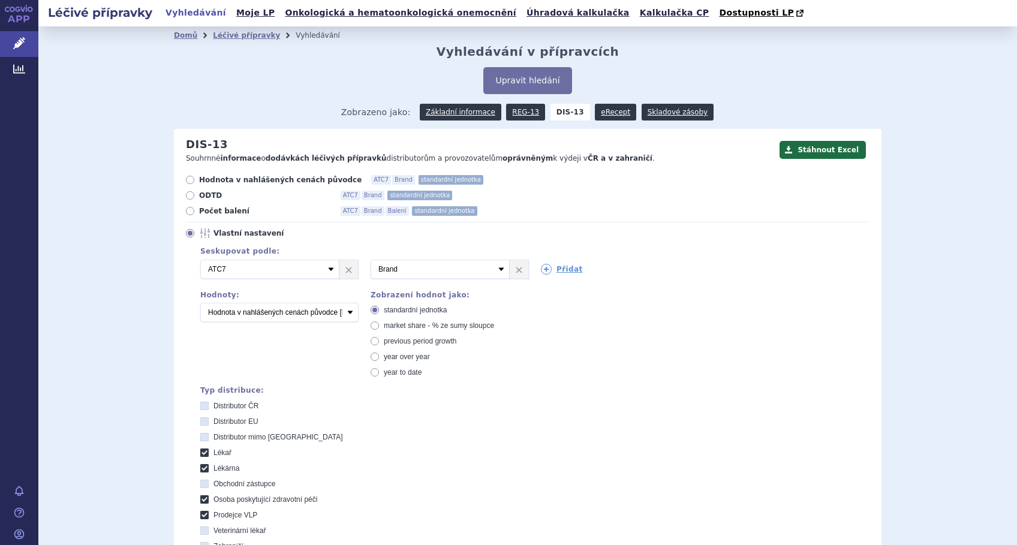
click at [213, 231] on span "Vlastní nastavení" at bounding box center [279, 233] width 132 height 10
click at [195, 231] on input "Vlastní nastavení" at bounding box center [191, 235] width 8 height 8
click at [533, 268] on div "Přidat" at bounding box center [614, 267] width 170 height 15
click at [550, 269] on link "Přidat" at bounding box center [562, 269] width 42 height 11
click at [552, 269] on select "Vyberte groupování ATC3 ATC5 ATC7 Brand Balení SÚKL kód MAH VPOIS Referenční sk…" at bounding box center [610, 269] width 139 height 19
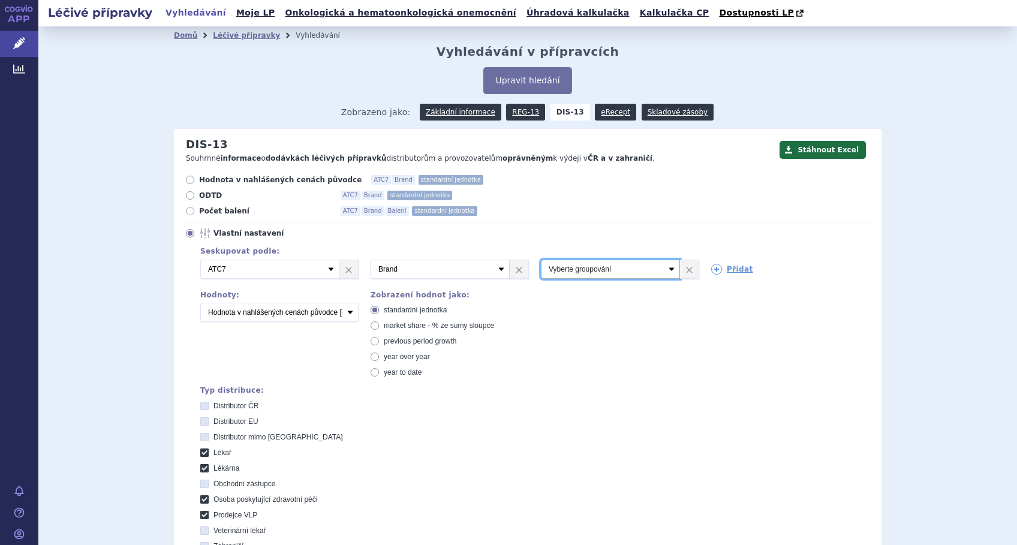
select select "package"
click at [541, 260] on select "Vyberte groupování ATC3 ATC5 ATC7 Brand Balení SÚKL kód MAH VPOIS Referenční sk…" at bounding box center [610, 269] width 139 height 19
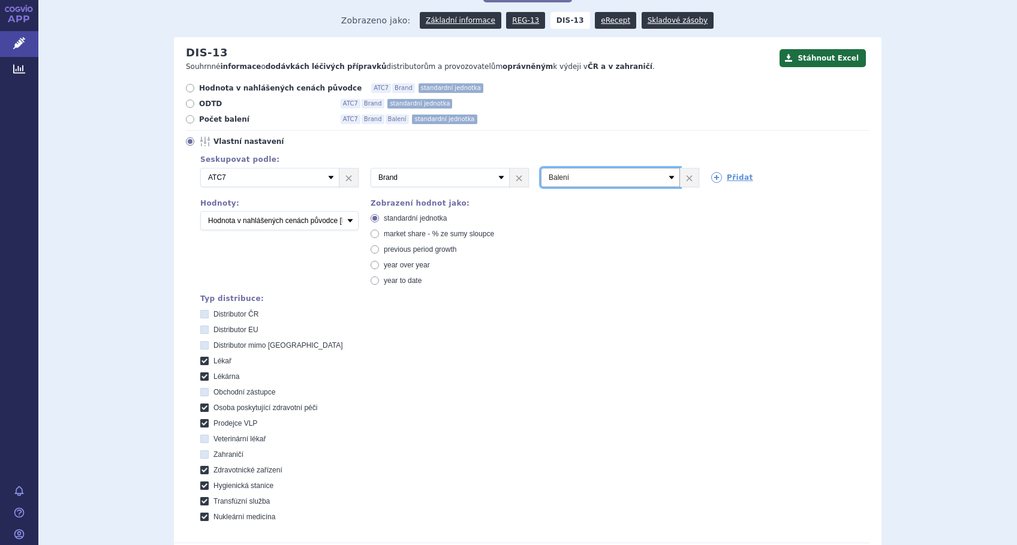
scroll to position [240, 0]
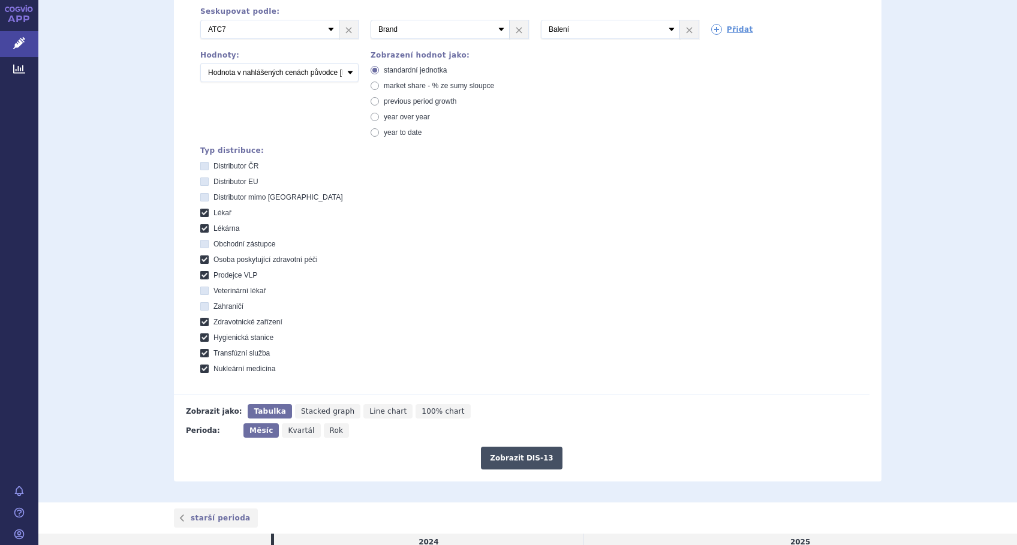
click at [515, 457] on button "Zobrazit DIS-13" at bounding box center [521, 458] width 81 height 23
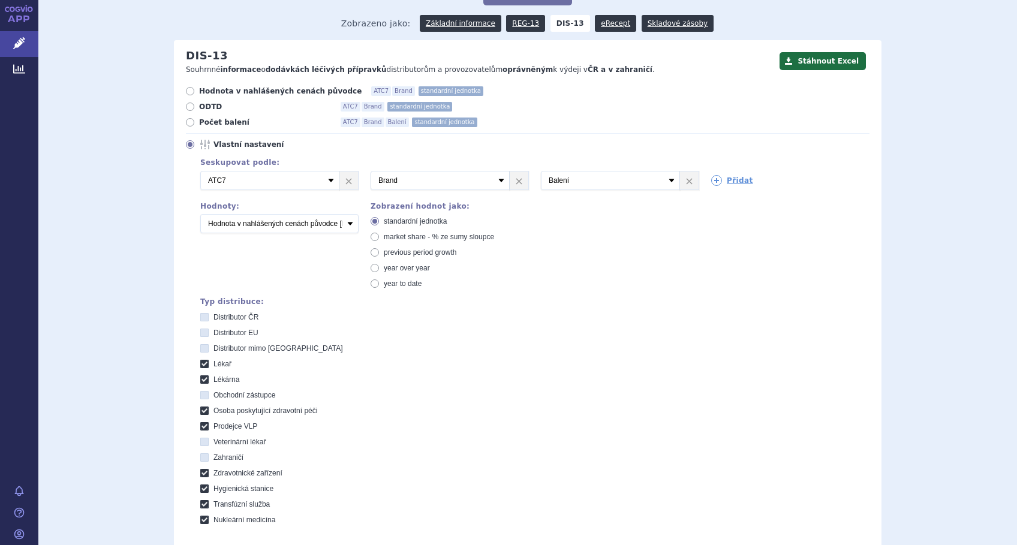
scroll to position [80, 0]
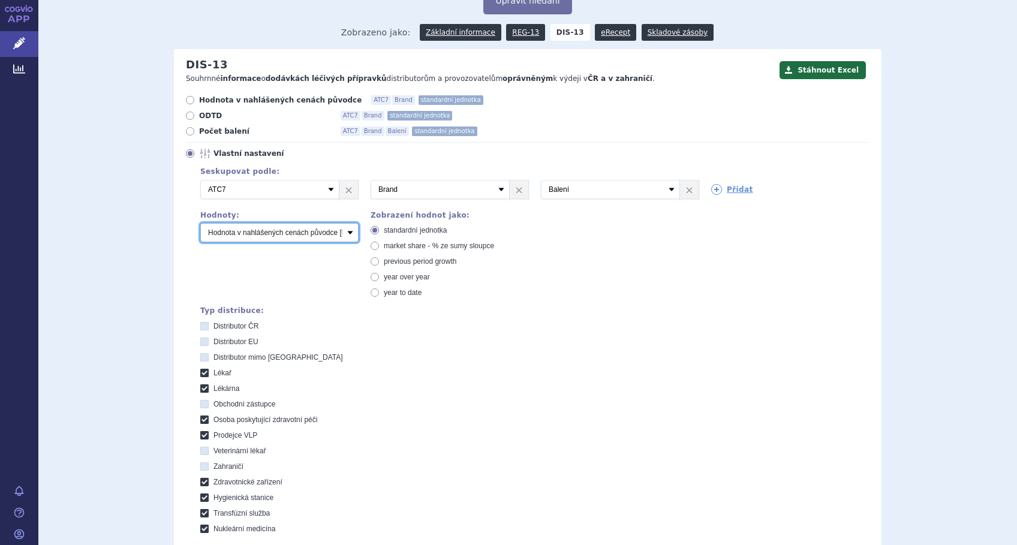
click at [341, 233] on select "Počet balení Hodnota v nahlášených cenách původce [DIS-13] Hodnota v maximálníc…" at bounding box center [279, 232] width 158 height 19
select select "packages"
click at [200, 224] on select "Počet balení Hodnota v nahlášených cenách původce [DIS-13] Hodnota v maximálníc…" at bounding box center [279, 232] width 158 height 19
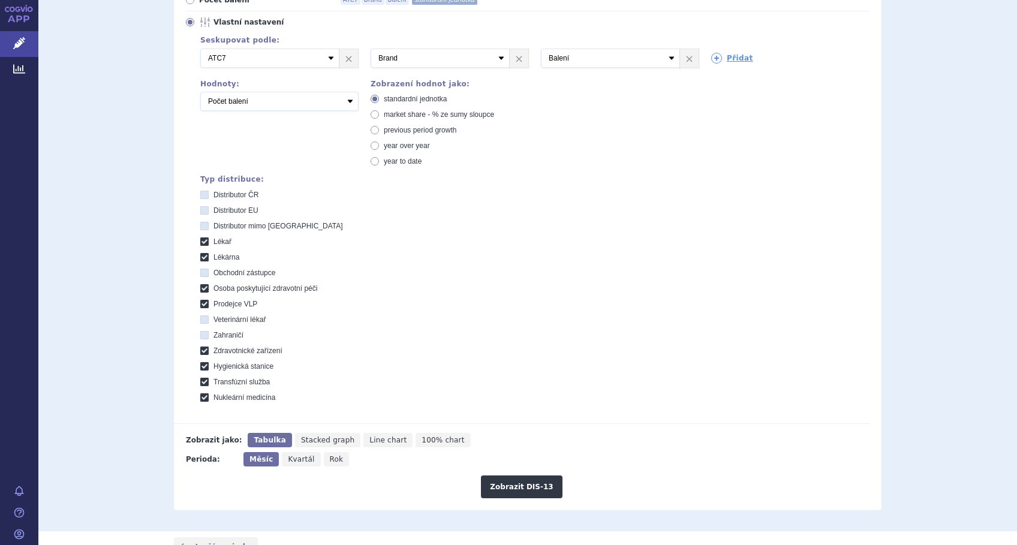
scroll to position [399, 0]
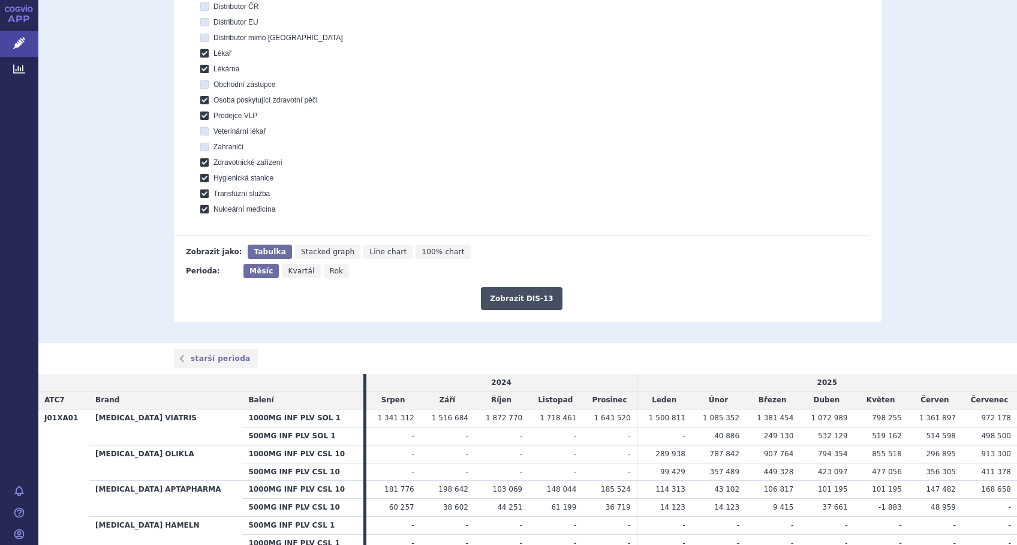
click at [515, 298] on button "Zobrazit DIS-13" at bounding box center [521, 298] width 81 height 23
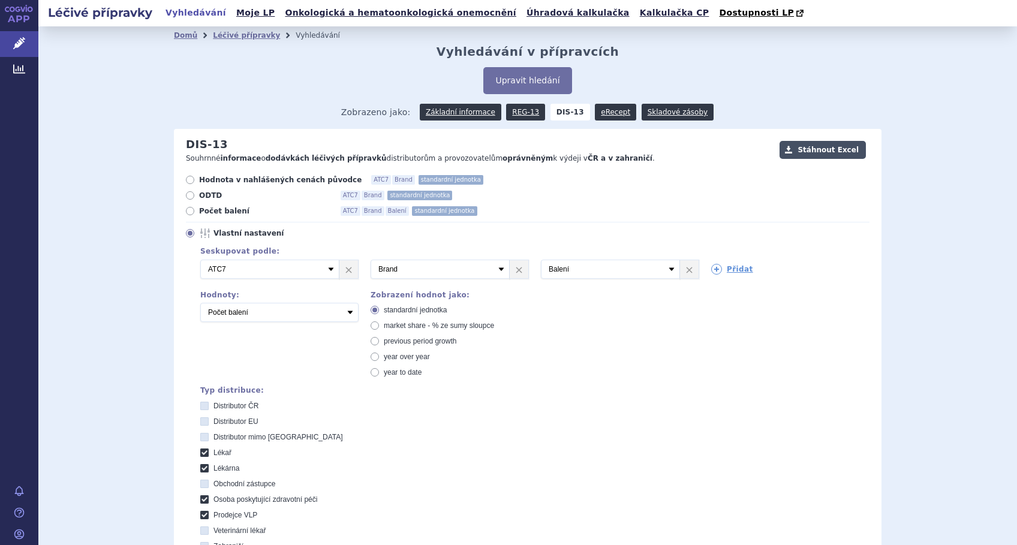
click at [824, 148] on button "Stáhnout Excel" at bounding box center [822, 150] width 86 height 18
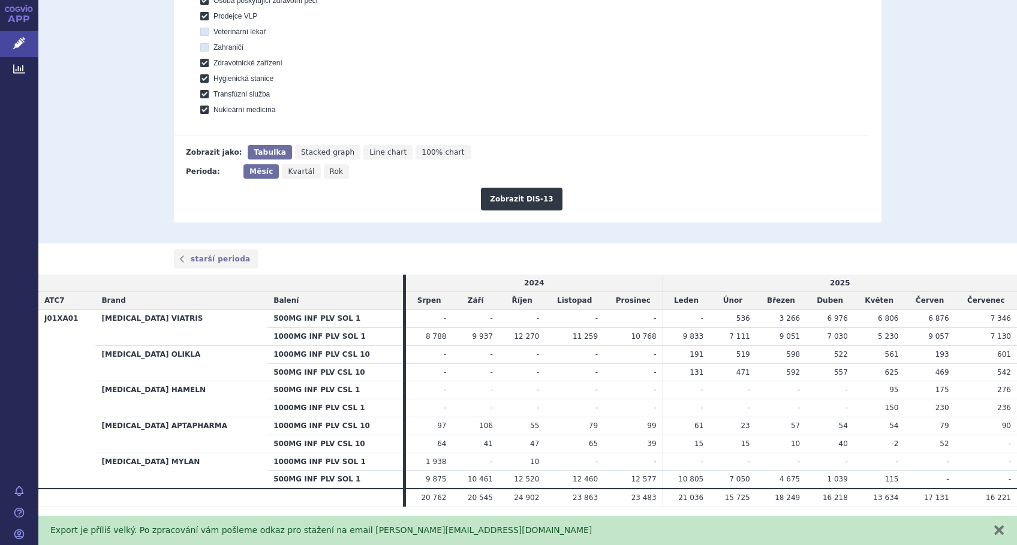
scroll to position [508, 0]
